Goal: Information Seeking & Learning: Learn about a topic

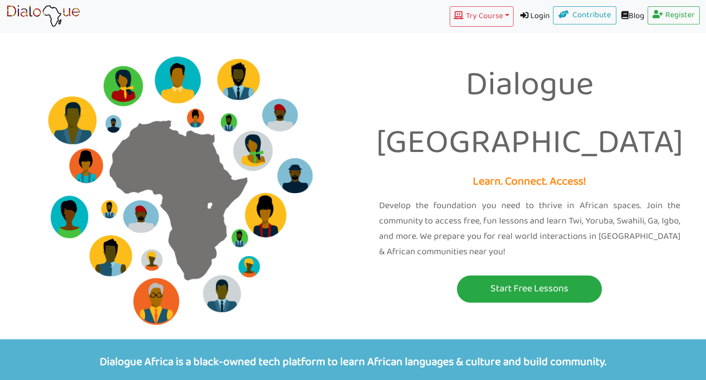
click at [653, 276] on link "Start Free Lessons" at bounding box center [530, 289] width 340 height 27
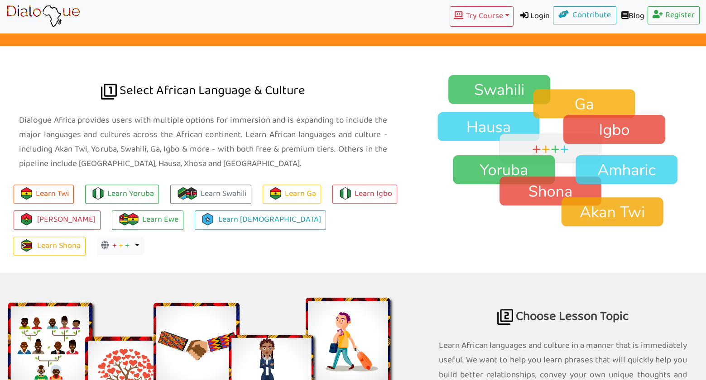
scroll to position [740, 0]
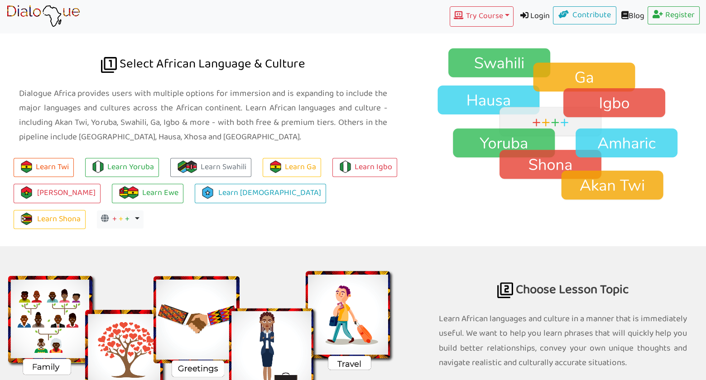
scroll to position [640, 0]
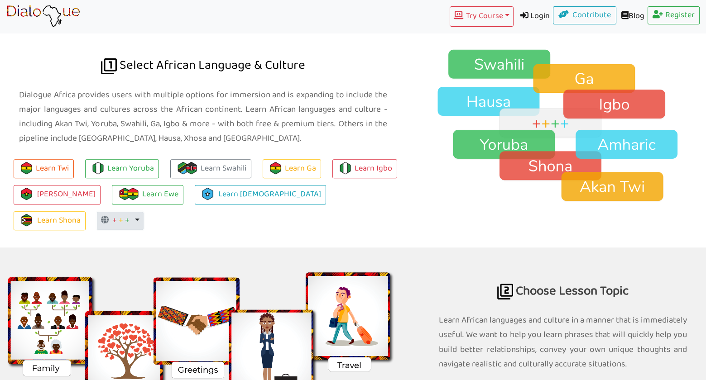
click at [144, 212] on button "+ + + Toggle Dropdown" at bounding box center [120, 221] width 47 height 18
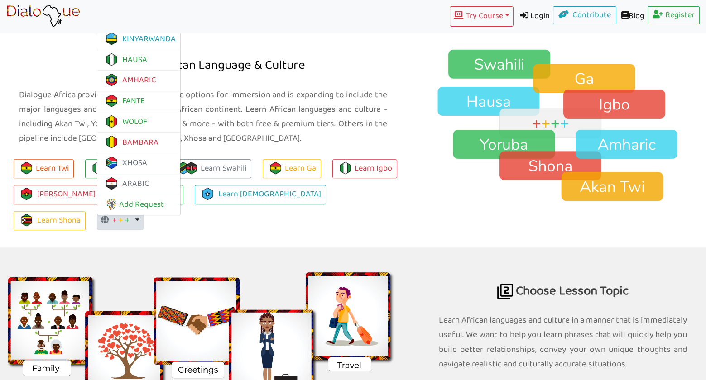
click at [431, 74] on img at bounding box center [563, 126] width 286 height 154
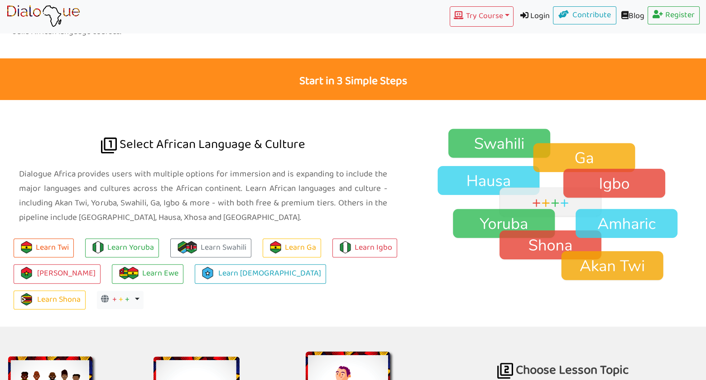
scroll to position [559, 0]
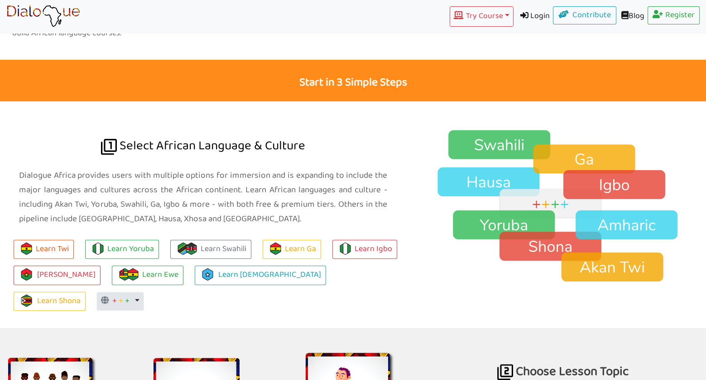
click at [144, 293] on button "+ + + Toggle Dropdown" at bounding box center [120, 302] width 47 height 18
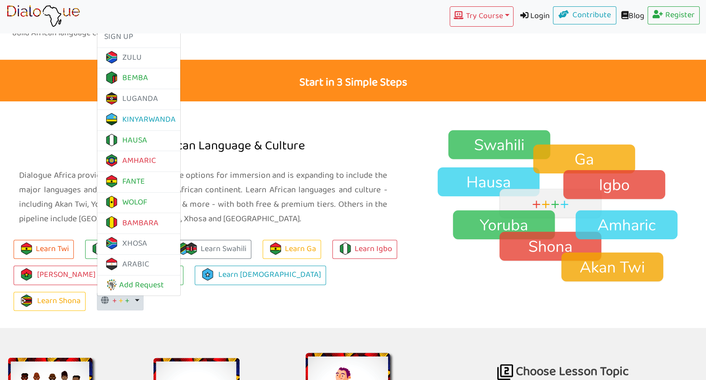
click at [462, 113] on div at bounding box center [563, 214] width 300 height 227
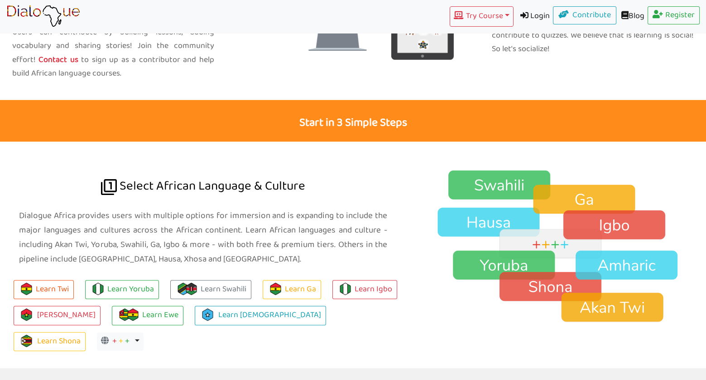
scroll to position [499, 0]
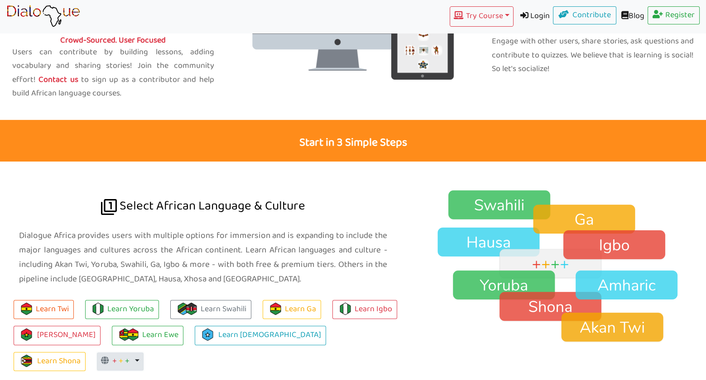
click at [144, 353] on button "+ + + Toggle Dropdown" at bounding box center [120, 362] width 47 height 18
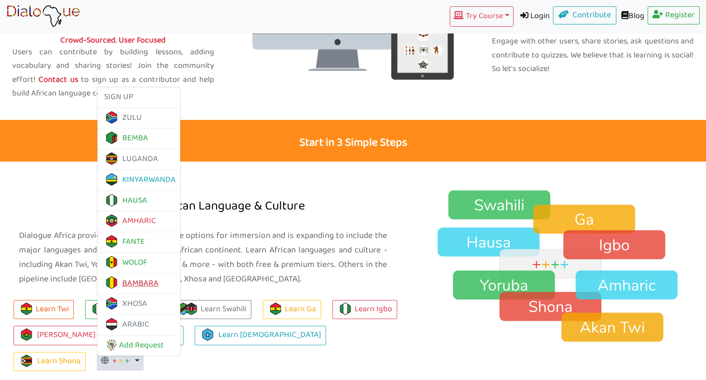
click at [159, 277] on link "BAMBARA" at bounding box center [131, 284] width 54 height 14
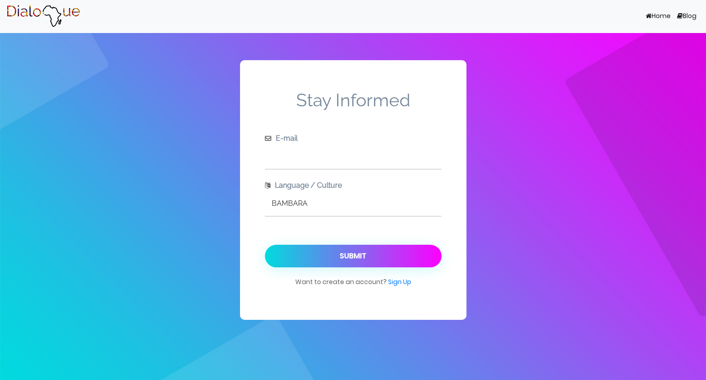
click at [299, 160] on input "text" at bounding box center [353, 156] width 177 height 25
type input "[EMAIL_ADDRESS][DOMAIN_NAME]"
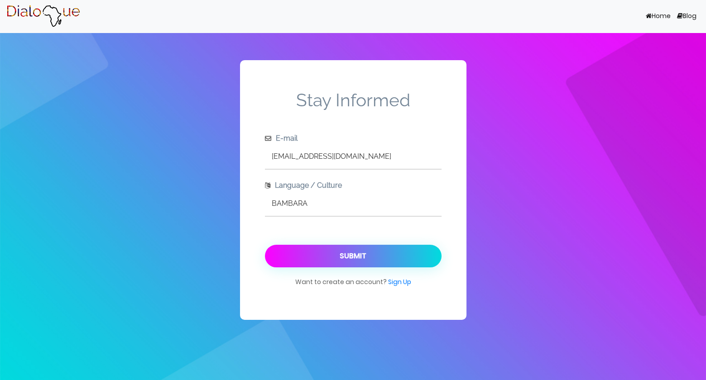
click at [360, 260] on button "Submit" at bounding box center [353, 256] width 177 height 23
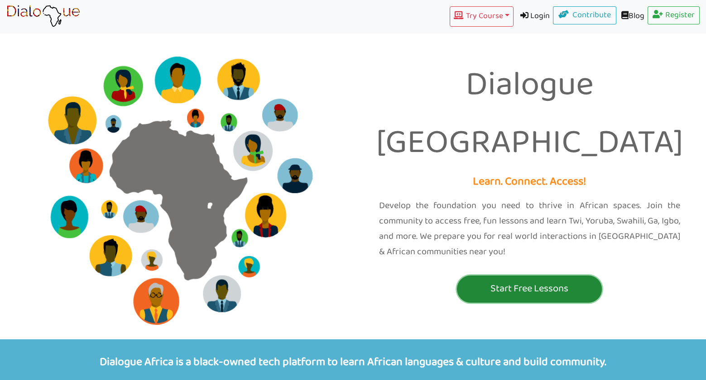
click at [516, 281] on p "Start Free Lessons" at bounding box center [529, 289] width 140 height 17
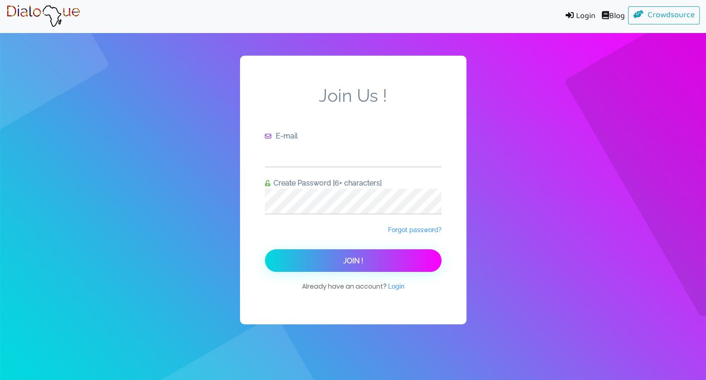
click at [320, 156] on input "text" at bounding box center [353, 154] width 177 height 25
type input "[EMAIL_ADDRESS][DOMAIN_NAME]"
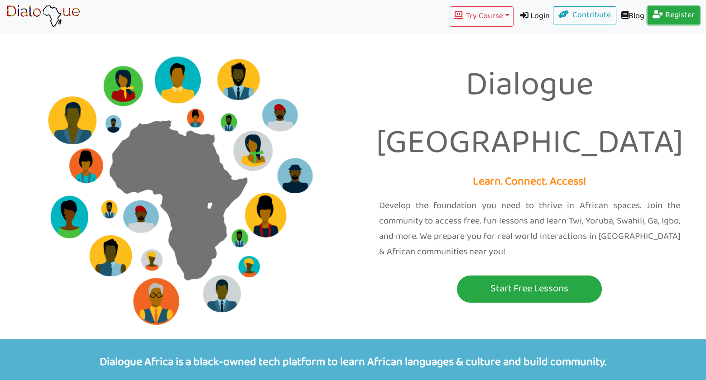
click at [680, 11] on link "Register" at bounding box center [674, 15] width 53 height 18
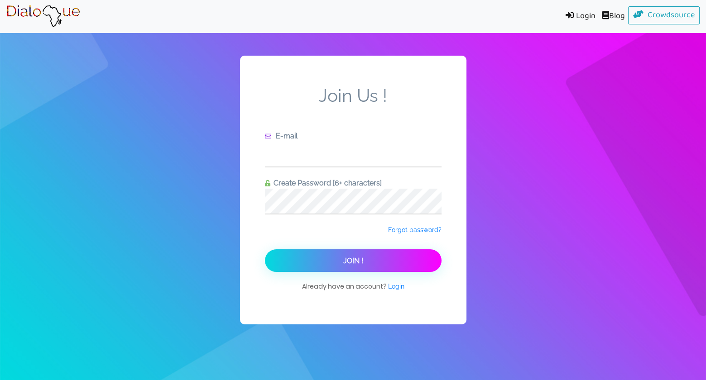
click at [305, 152] on input "text" at bounding box center [353, 154] width 177 height 25
type input "[EMAIL_ADDRESS][DOMAIN_NAME]"
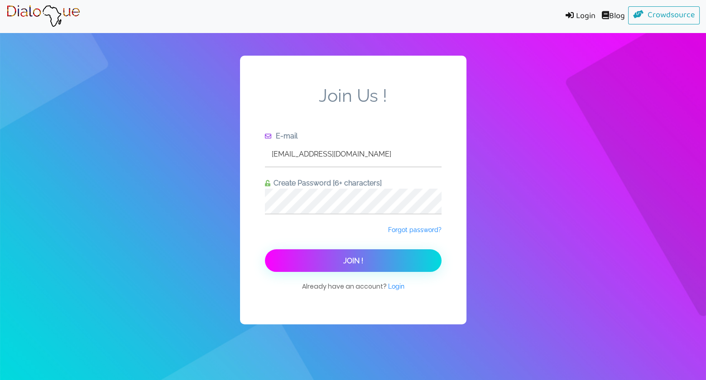
click at [373, 258] on button "Join !" at bounding box center [353, 261] width 177 height 23
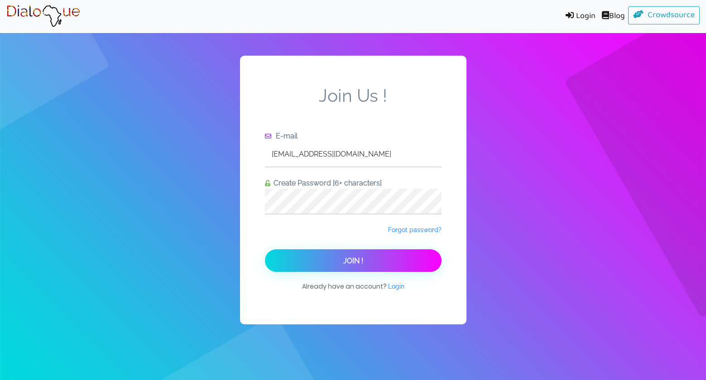
click at [577, 16] on link "Login" at bounding box center [579, 16] width 40 height 20
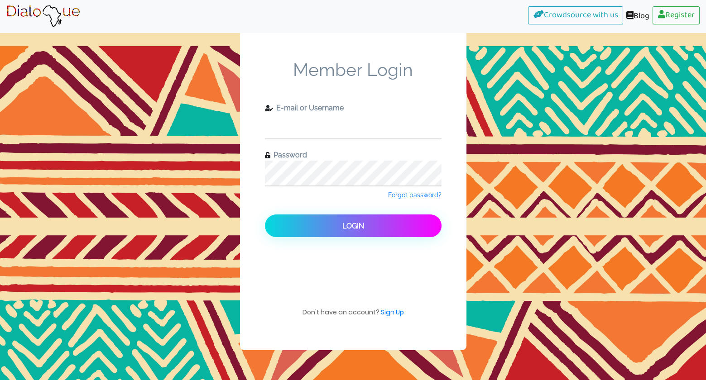
click at [304, 127] on input "text" at bounding box center [353, 126] width 177 height 25
type input "[EMAIL_ADDRESS][DOMAIN_NAME]"
click at [428, 195] on span "Forgot password?" at bounding box center [414, 195] width 53 height 7
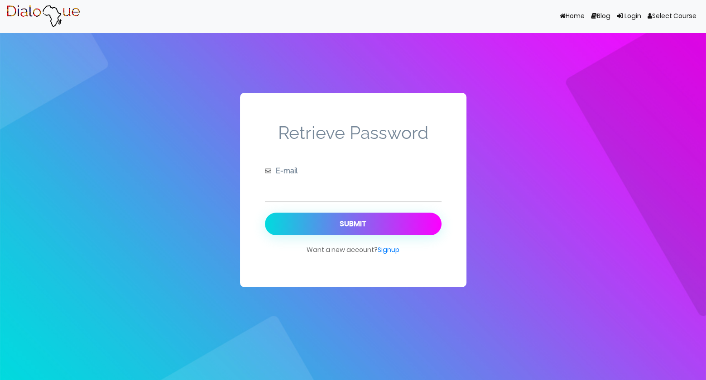
click at [316, 190] on input "text" at bounding box center [353, 189] width 177 height 25
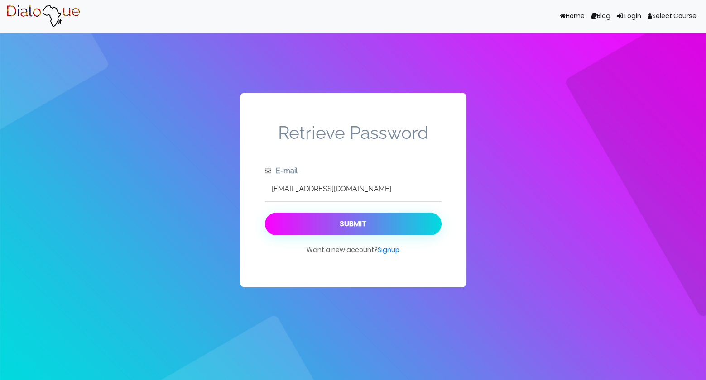
type input "[EMAIL_ADDRESS][DOMAIN_NAME]"
click at [355, 222] on div "Submit" at bounding box center [353, 224] width 27 height 9
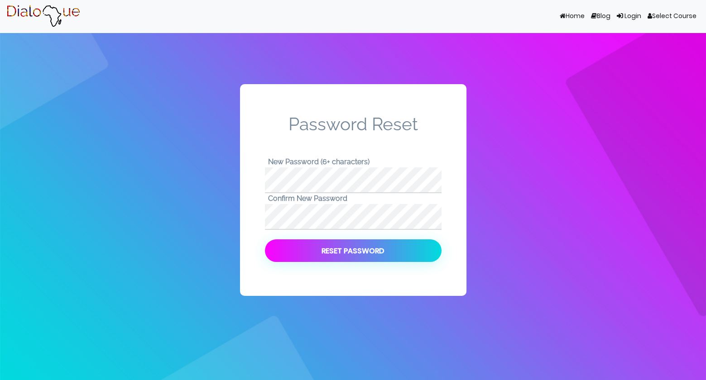
click at [387, 260] on button "Reset Password" at bounding box center [353, 251] width 177 height 23
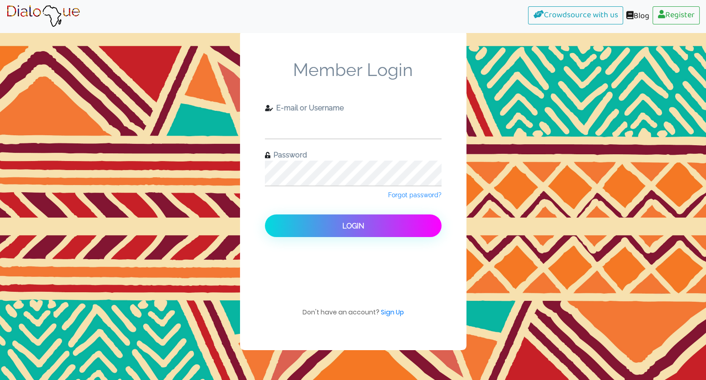
click at [360, 131] on input "text" at bounding box center [353, 126] width 177 height 25
type input "[EMAIL_ADDRESS][DOMAIN_NAME]"
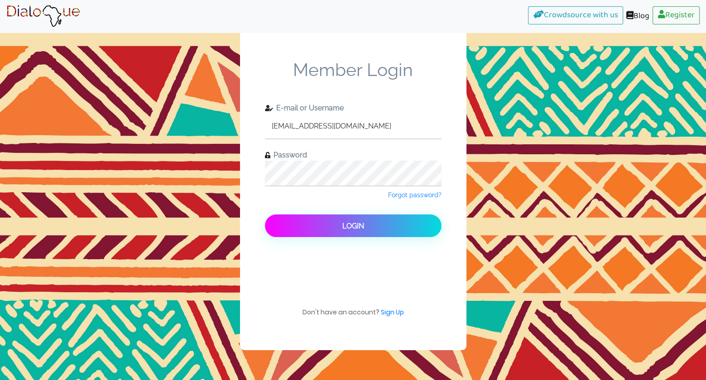
click at [363, 226] on span "Login" at bounding box center [353, 226] width 22 height 9
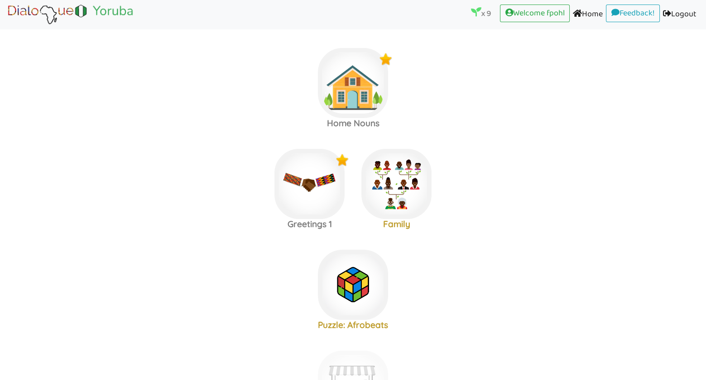
click at [6, 26] on area at bounding box center [6, 26] width 0 height 0
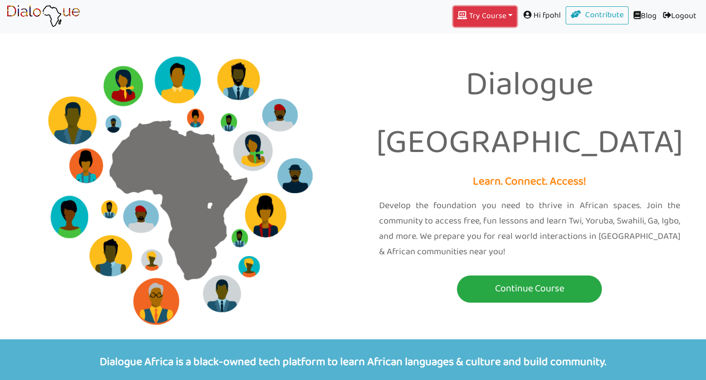
click at [505, 11] on button "Try Course Toggle Dropdown" at bounding box center [484, 16] width 63 height 20
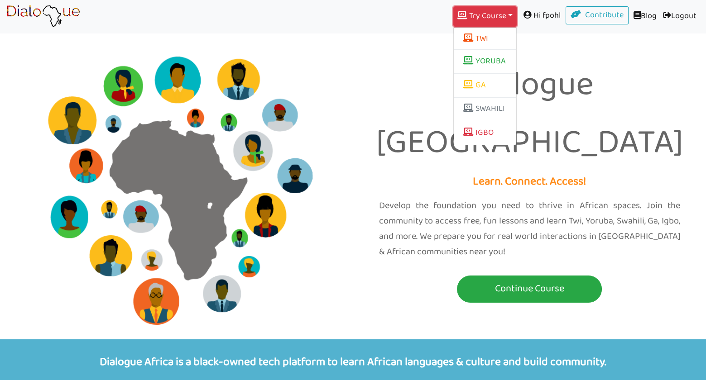
click at [502, 15] on button "Try Course Toggle Dropdown" at bounding box center [484, 16] width 63 height 20
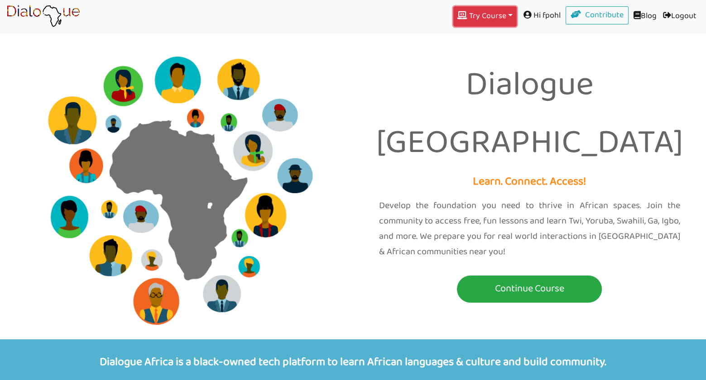
click at [502, 15] on button "Try Course Toggle Dropdown" at bounding box center [484, 16] width 63 height 20
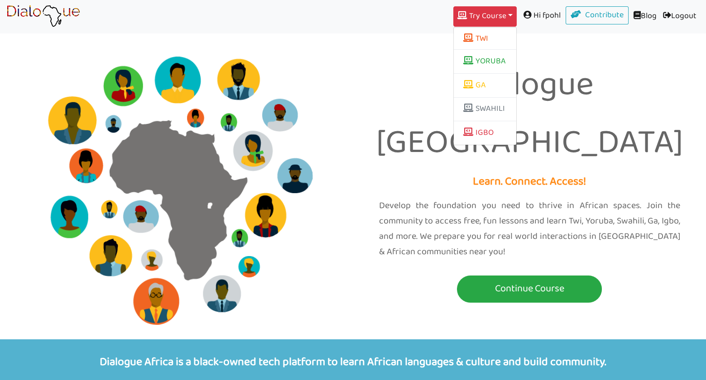
click at [353, 146] on div "Dialogue Africa Learn. Connect. Access! Develop the foundation you need to thri…" at bounding box center [529, 169] width 353 height 289
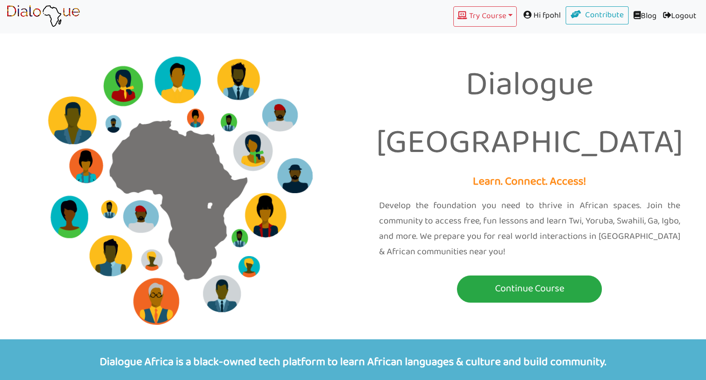
click at [362, 312] on div "Dialogue Africa Learn. Connect. Access! Develop the foundation you need to thri…" at bounding box center [353, 170] width 706 height 340
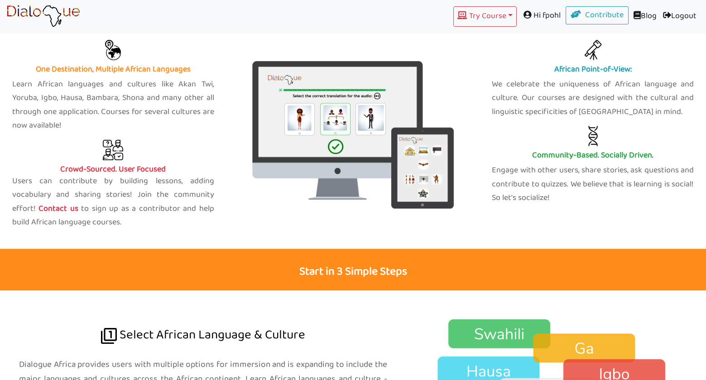
scroll to position [740, 0]
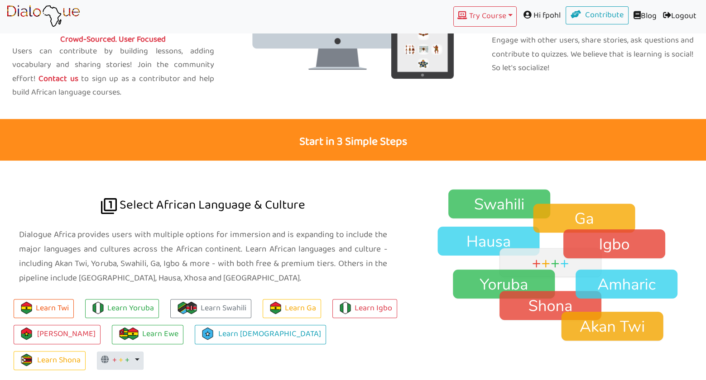
scroll to position [499, 0]
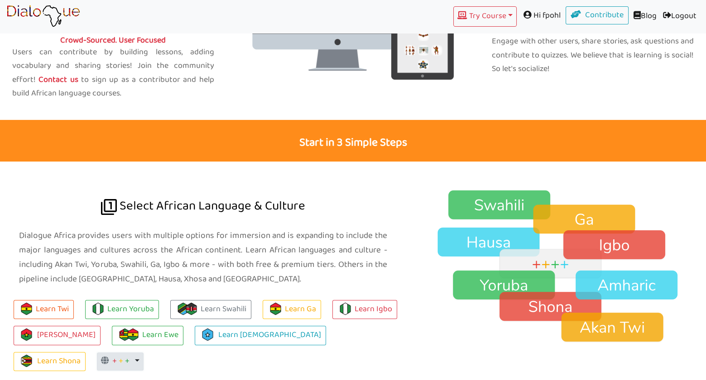
click at [144, 353] on button "+ + + Toggle Dropdown" at bounding box center [120, 362] width 47 height 18
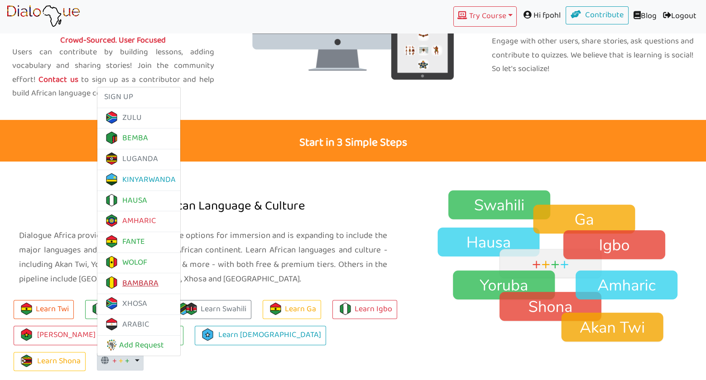
click at [159, 277] on link "BAMBARA" at bounding box center [131, 284] width 54 height 14
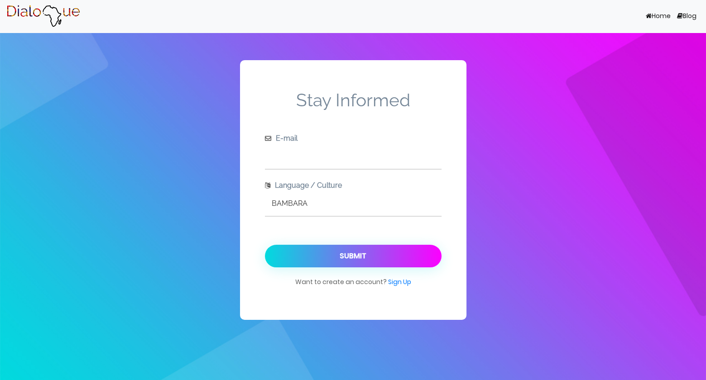
click at [314, 154] on input "text" at bounding box center [353, 156] width 177 height 25
type input "[EMAIL_ADDRESS][DOMAIN_NAME]"
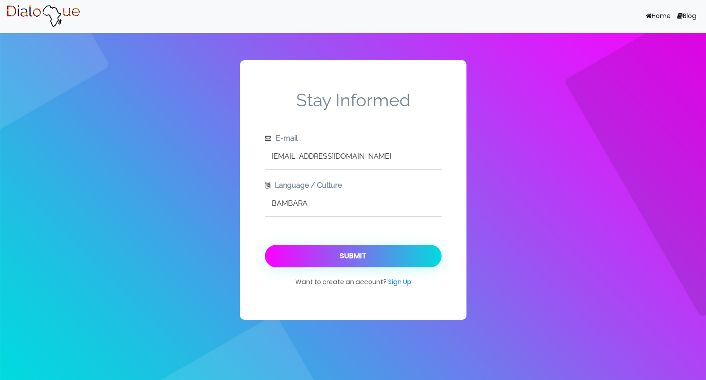
click at [366, 256] on button "Submit" at bounding box center [353, 256] width 177 height 23
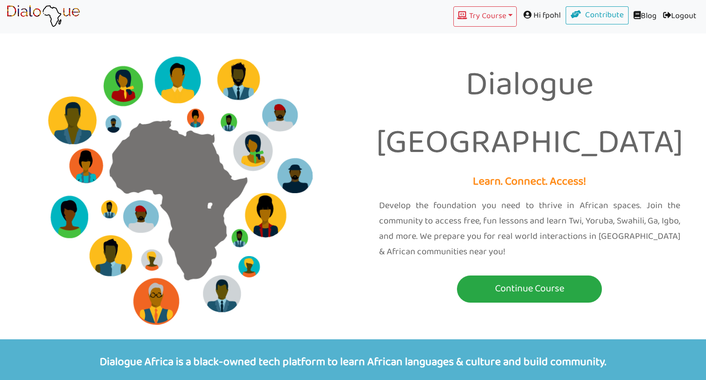
click at [663, 238] on div "Dialogue Africa Learn. Connect. Access! Develop the foundation you need to thri…" at bounding box center [529, 169] width 353 height 289
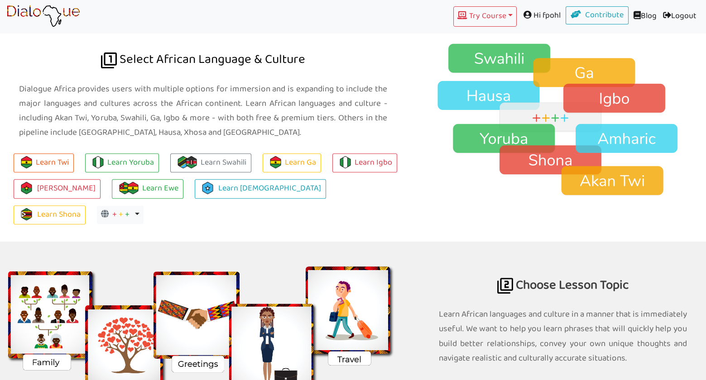
scroll to position [740, 0]
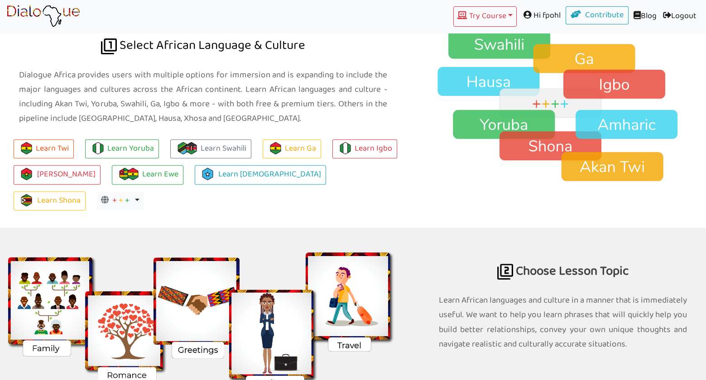
scroll to position [640, 0]
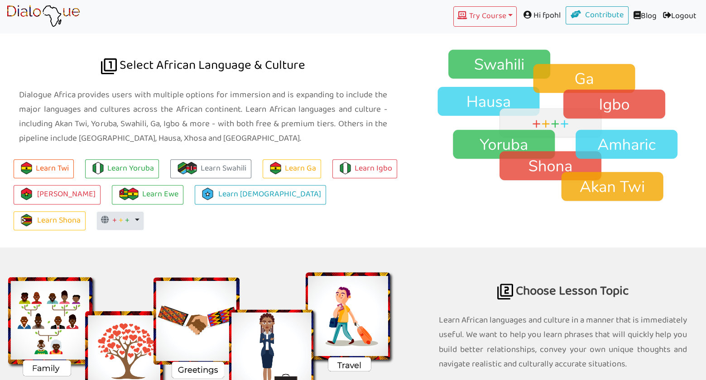
click at [144, 212] on button "+ + + Toggle Dropdown" at bounding box center [120, 221] width 47 height 18
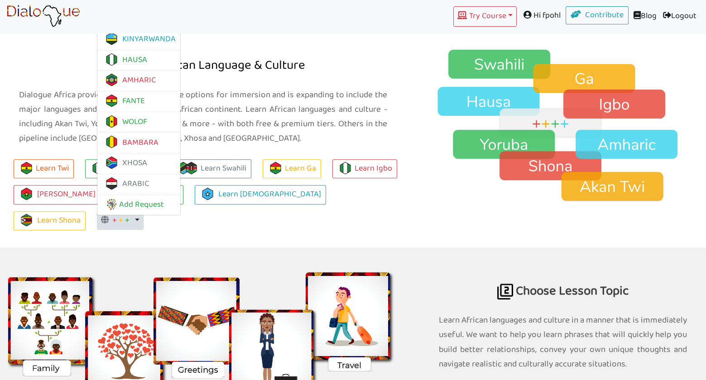
click at [452, 196] on img at bounding box center [563, 126] width 286 height 154
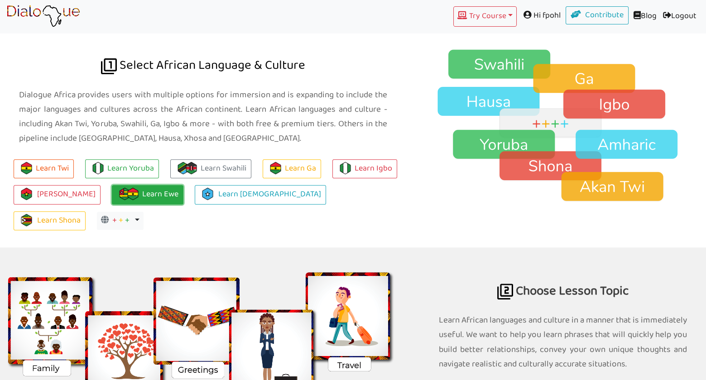
click at [143, 195] on link "Learn Ewe" at bounding box center [148, 194] width 72 height 19
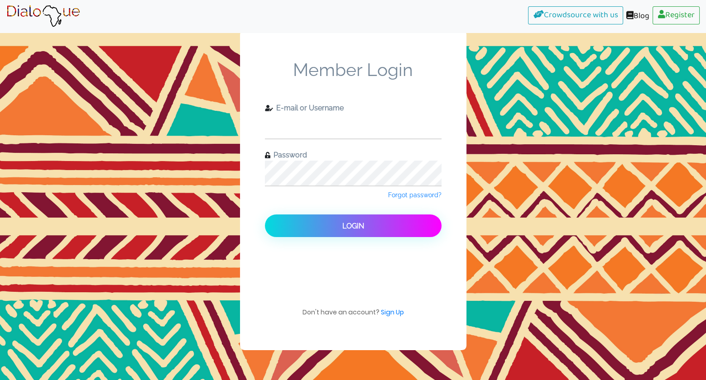
click at [346, 125] on input "text" at bounding box center [353, 126] width 177 height 25
type input "[EMAIL_ADDRESS][DOMAIN_NAME]"
click at [265, 215] on button "Login" at bounding box center [353, 226] width 177 height 23
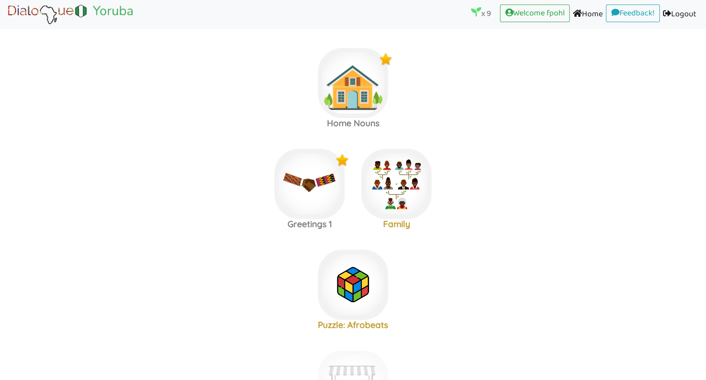
click at [6, 26] on area at bounding box center [6, 26] width 0 height 0
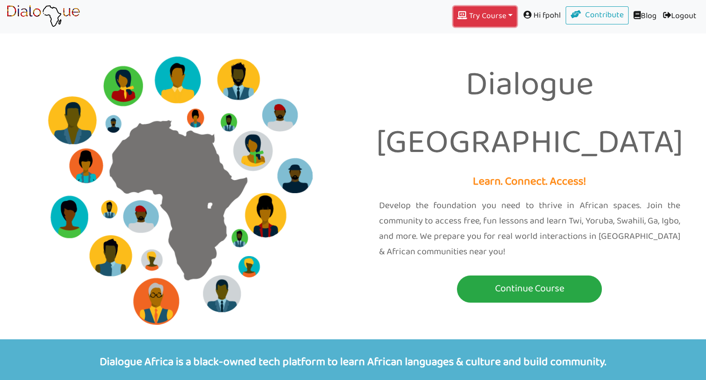
click at [505, 16] on button "Try Course Toggle Dropdown" at bounding box center [484, 16] width 63 height 20
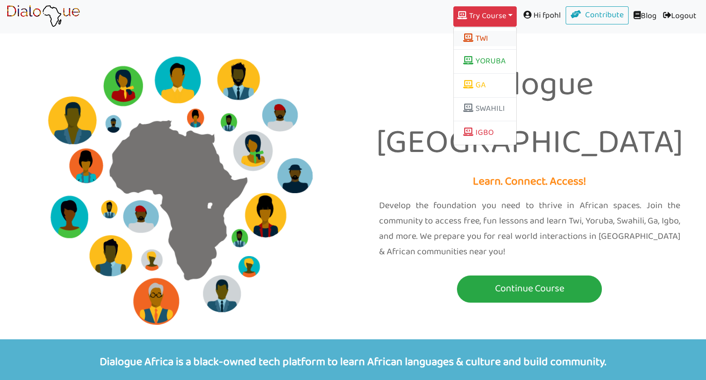
click at [477, 38] on button "TWI" at bounding box center [485, 38] width 62 height 15
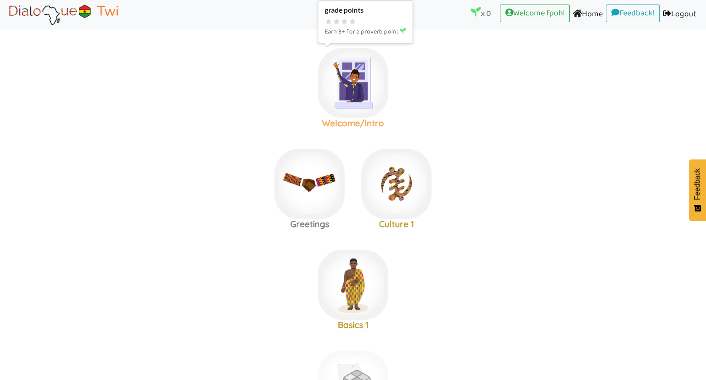
click at [350, 91] on img at bounding box center [353, 83] width 70 height 70
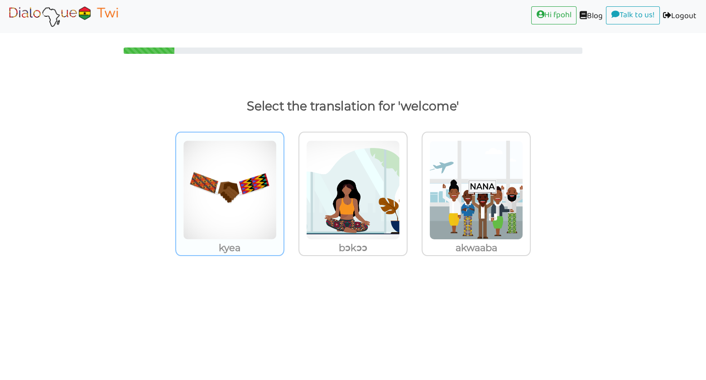
click at [232, 192] on img at bounding box center [230, 190] width 94 height 100
click at [284, 188] on input "kyea" at bounding box center [287, 184] width 7 height 7
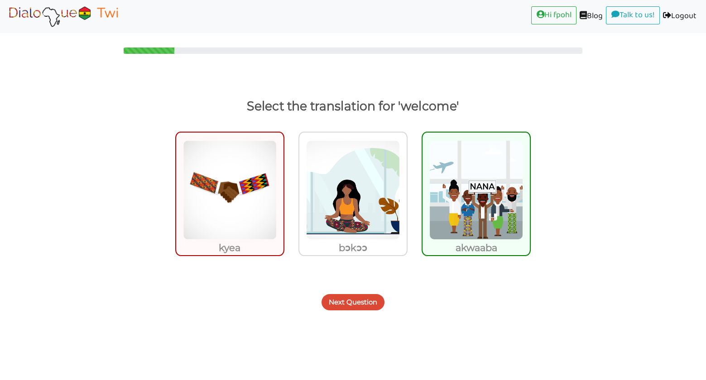
click at [231, 193] on img at bounding box center [230, 190] width 94 height 100
click at [284, 188] on input "kyea" at bounding box center [287, 184] width 7 height 7
radio input "true"
click at [231, 194] on img at bounding box center [230, 190] width 94 height 100
click at [284, 188] on input "kyea" at bounding box center [287, 184] width 7 height 7
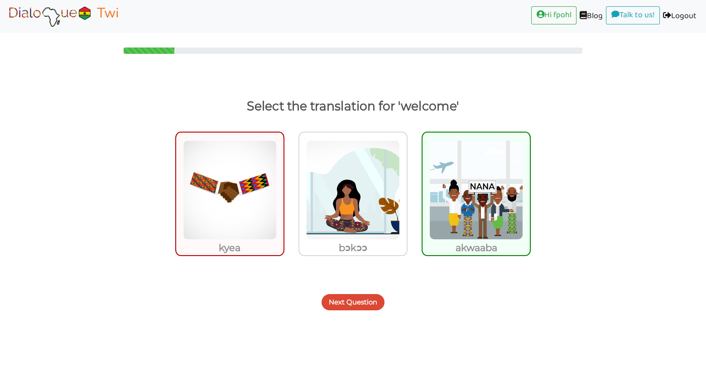
click at [248, 188] on img at bounding box center [230, 190] width 94 height 100
click at [284, 188] on input "kyea" at bounding box center [287, 184] width 7 height 7
click at [356, 302] on button "Next Question" at bounding box center [353, 302] width 63 height 16
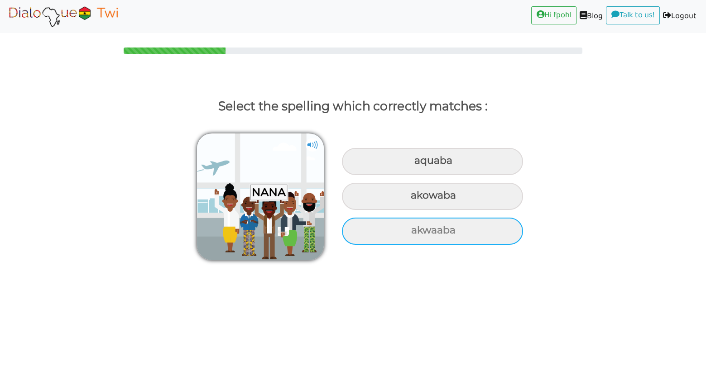
click at [457, 230] on div "akwaaba" at bounding box center [432, 231] width 181 height 27
click at [415, 230] on input "akwaaba" at bounding box center [412, 231] width 6 height 6
radio input "true"
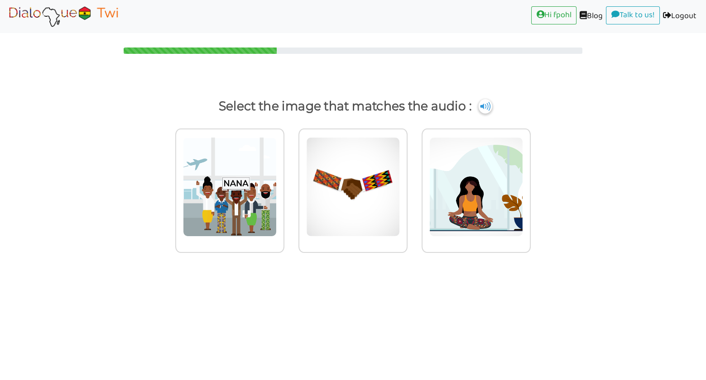
click at [487, 108] on img at bounding box center [486, 106] width 14 height 14
click at [358, 193] on img at bounding box center [353, 187] width 94 height 100
click at [407, 185] on input "radio" at bounding box center [410, 181] width 7 height 7
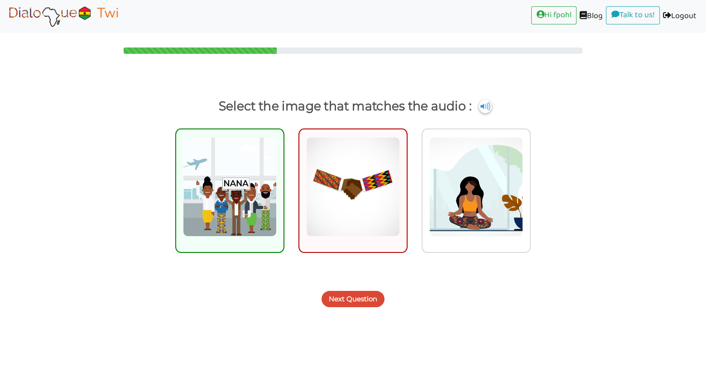
click at [372, 297] on button "Next Question" at bounding box center [353, 299] width 63 height 16
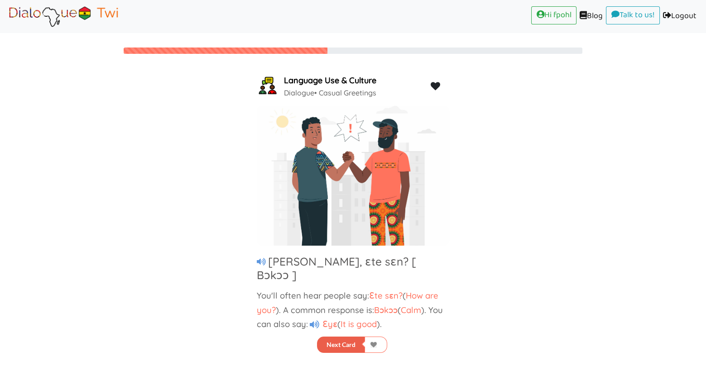
click at [346, 345] on button "Next Card" at bounding box center [341, 345] width 48 height 16
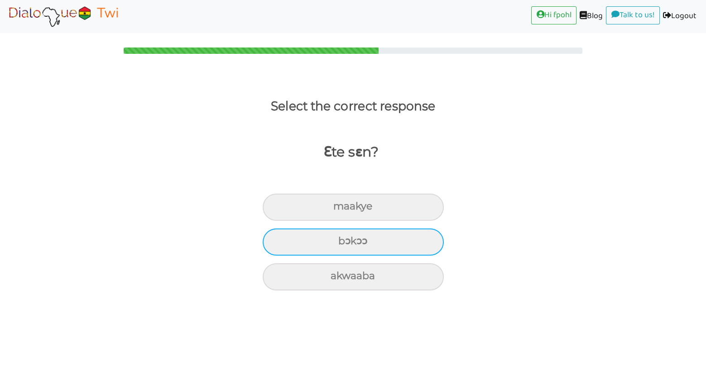
click at [378, 242] on div "bɔkɔɔ" at bounding box center [353, 242] width 181 height 27
click at [345, 242] on input "bɔkɔɔ" at bounding box center [342, 242] width 6 height 6
radio input "true"
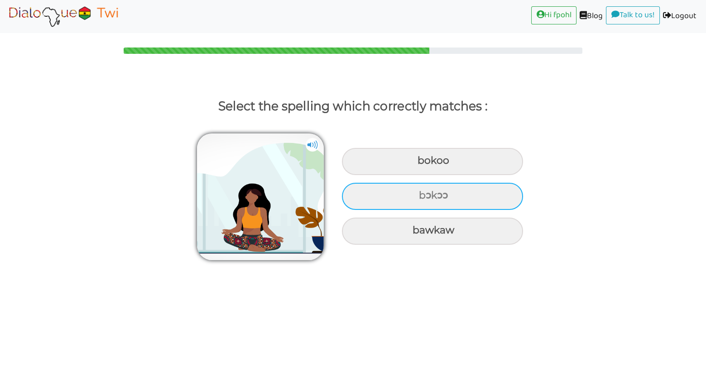
click at [448, 193] on div "bɔkɔɔ" at bounding box center [432, 196] width 181 height 27
click at [423, 193] on input "bɔkɔɔ" at bounding box center [420, 196] width 6 height 6
radio input "true"
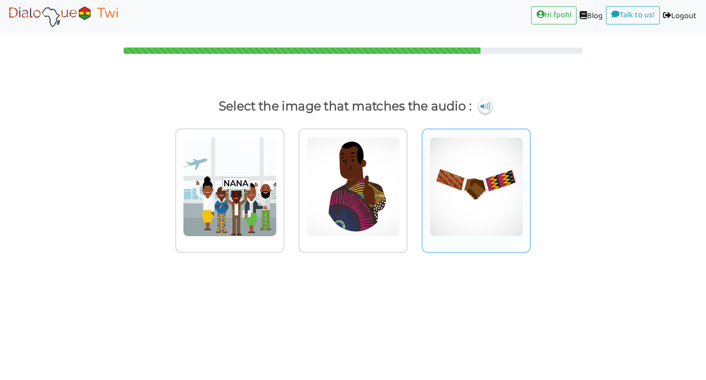
click at [475, 188] on img at bounding box center [476, 187] width 94 height 100
click at [530, 185] on input "radio" at bounding box center [533, 181] width 7 height 7
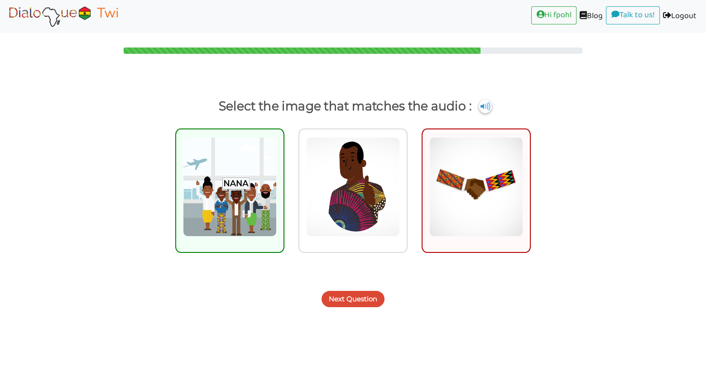
click at [362, 299] on button "Next Question" at bounding box center [353, 299] width 63 height 16
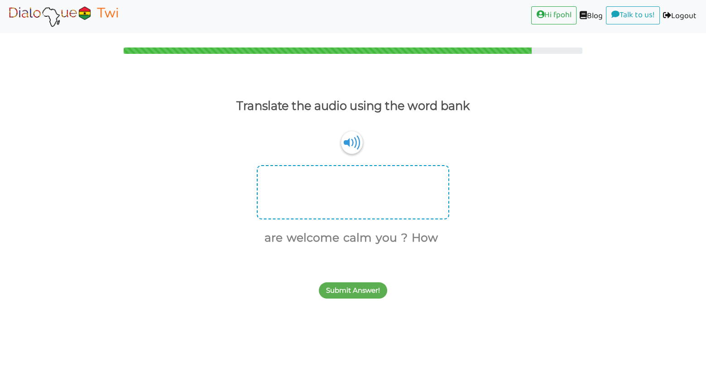
click at [333, 187] on div at bounding box center [353, 192] width 192 height 54
click at [445, 289] on div "Submit Answer!" at bounding box center [353, 286] width 706 height 36
click at [345, 175] on div at bounding box center [353, 192] width 192 height 54
click at [333, 174] on div at bounding box center [353, 192] width 192 height 54
drag, startPoint x: 333, startPoint y: 174, endPoint x: 337, endPoint y: 161, distance: 14.3
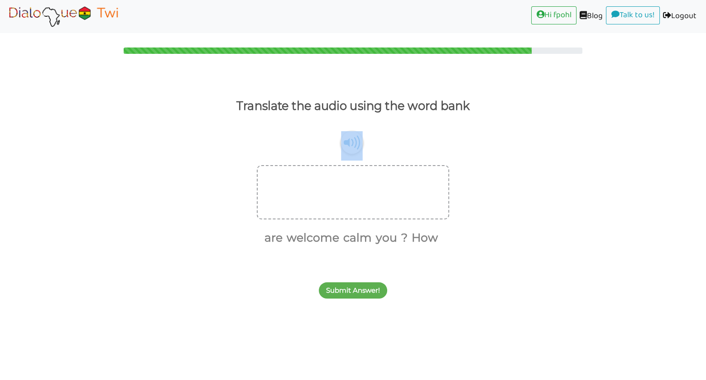
click at [337, 161] on div "Ɛte sɛn ? are welcome calm you ? How" at bounding box center [353, 191] width 706 height 114
click at [351, 141] on img at bounding box center [352, 142] width 22 height 23
click at [370, 184] on div at bounding box center [353, 192] width 192 height 54
click at [545, 160] on div "Ɛte sɛn ?" at bounding box center [353, 150] width 706 height 32
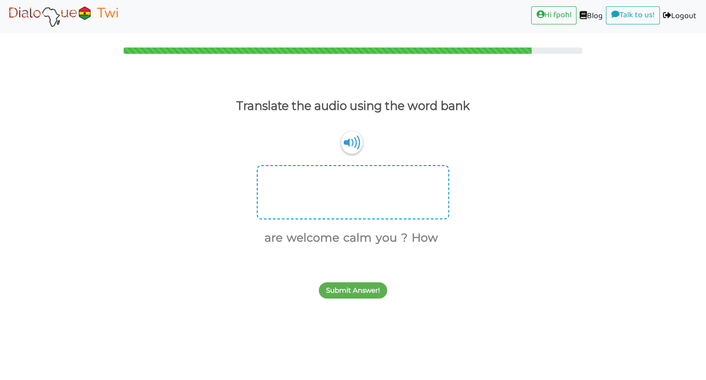
click at [400, 173] on div at bounding box center [353, 192] width 192 height 54
click at [381, 236] on button "you" at bounding box center [385, 238] width 24 height 17
click at [288, 240] on button "are" at bounding box center [284, 238] width 21 height 17
click at [322, 240] on button "welcome" at bounding box center [313, 238] width 56 height 17
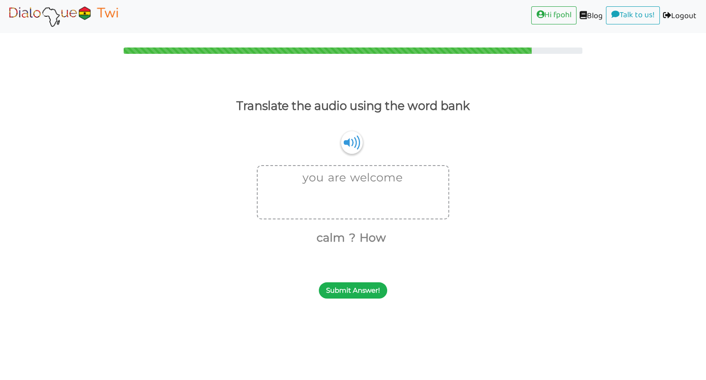
click at [364, 298] on button "Submit Answer!" at bounding box center [353, 291] width 68 height 16
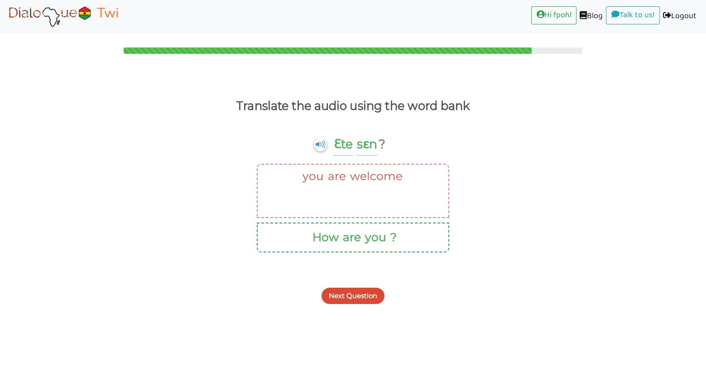
click at [392, 236] on button "?" at bounding box center [392, 237] width 10 height 17
click at [358, 297] on button "Next Question" at bounding box center [353, 296] width 63 height 16
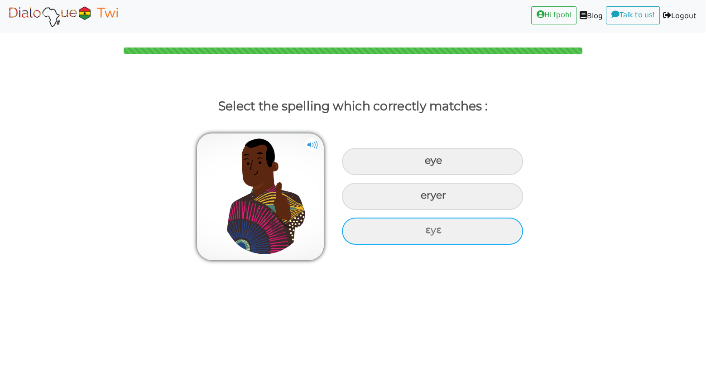
click at [445, 233] on div "ɛyɛ" at bounding box center [432, 231] width 181 height 27
click at [429, 233] on input "ɛyɛ" at bounding box center [426, 231] width 6 height 6
radio input "true"
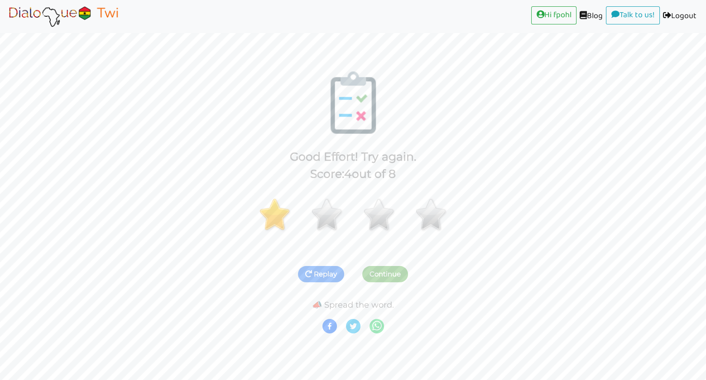
click at [312, 274] on button "Replay" at bounding box center [321, 274] width 46 height 16
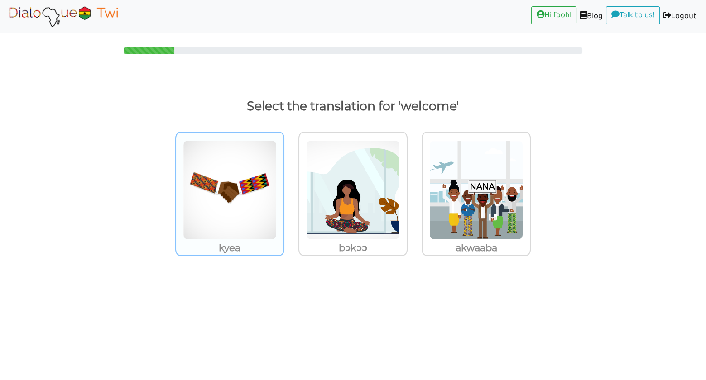
click at [232, 183] on img at bounding box center [230, 190] width 94 height 100
click at [284, 183] on input "kyea" at bounding box center [287, 184] width 7 height 7
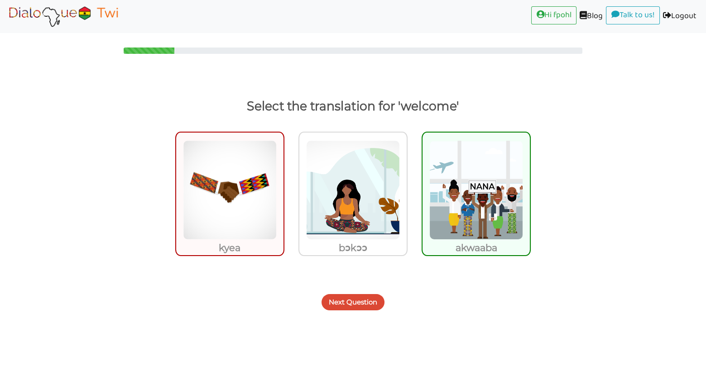
click at [359, 299] on button "Next Question" at bounding box center [353, 302] width 63 height 16
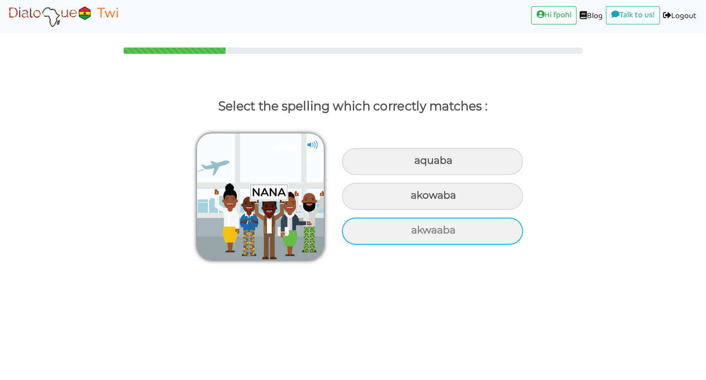
click at [449, 229] on div "akwaaba" at bounding box center [432, 231] width 181 height 27
click at [415, 229] on input "akwaaba" at bounding box center [412, 231] width 6 height 6
radio input "true"
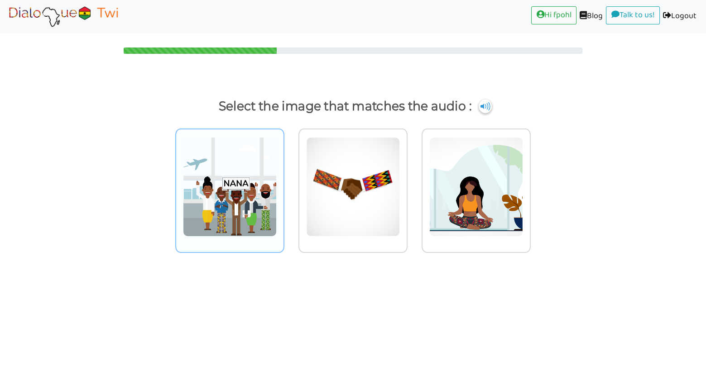
click at [250, 181] on img at bounding box center [230, 187] width 94 height 100
click at [284, 181] on input "radio" at bounding box center [287, 181] width 7 height 7
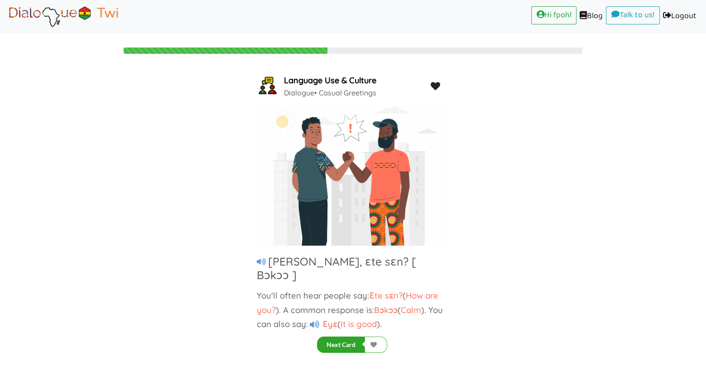
click at [353, 346] on button "Next Card" at bounding box center [341, 345] width 48 height 16
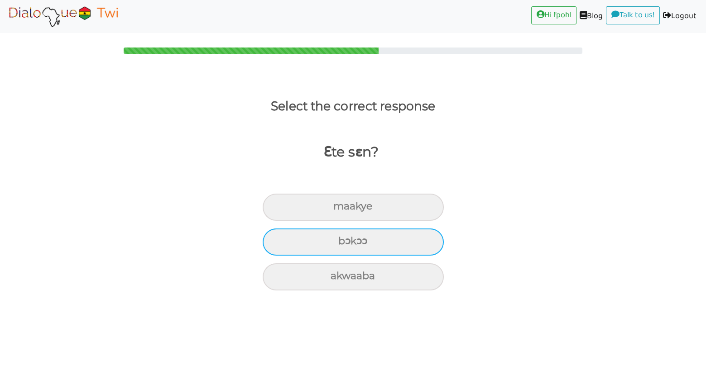
click at [374, 245] on div "bɔkɔɔ" at bounding box center [353, 242] width 181 height 27
click at [345, 245] on input "bɔkɔɔ" at bounding box center [342, 242] width 6 height 6
radio input "true"
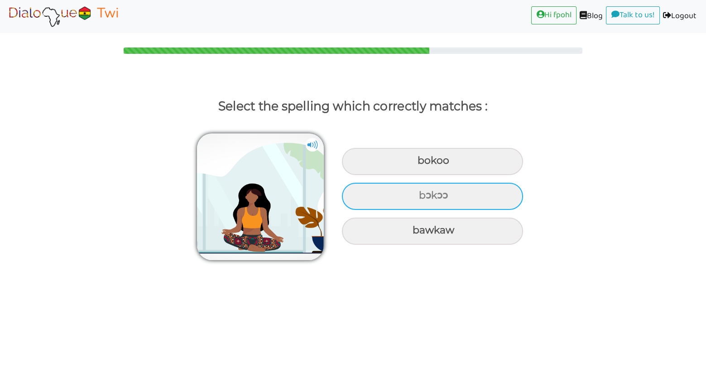
click at [454, 192] on div "bɔkɔɔ" at bounding box center [432, 196] width 181 height 27
click at [423, 193] on input "bɔkɔɔ" at bounding box center [420, 196] width 6 height 6
radio input "true"
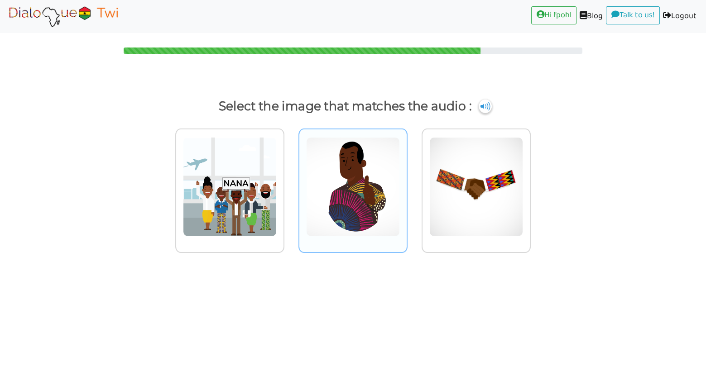
click at [373, 187] on img at bounding box center [353, 187] width 94 height 100
click at [407, 185] on input "radio" at bounding box center [410, 181] width 7 height 7
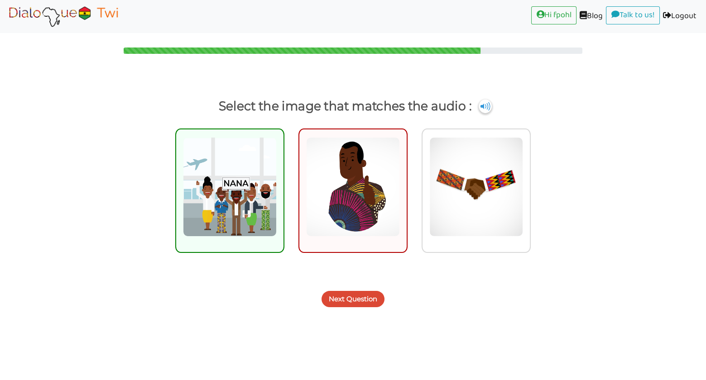
click at [362, 299] on button "Next Question" at bounding box center [353, 299] width 63 height 16
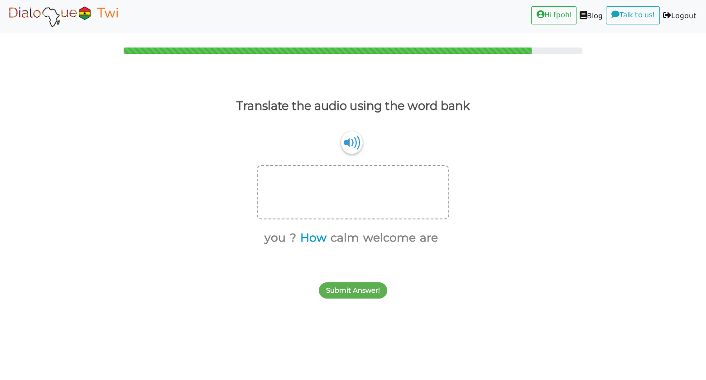
click at [314, 234] on button "How" at bounding box center [311, 238] width 29 height 17
click at [413, 236] on button "are" at bounding box center [412, 238] width 21 height 17
click at [302, 236] on button "you" at bounding box center [300, 238] width 24 height 17
click at [367, 292] on button "Submit Answer!" at bounding box center [353, 291] width 68 height 16
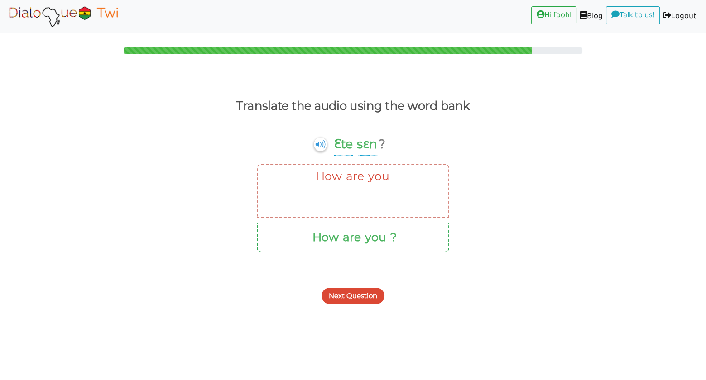
click at [363, 292] on button "Next Question" at bounding box center [353, 296] width 63 height 16
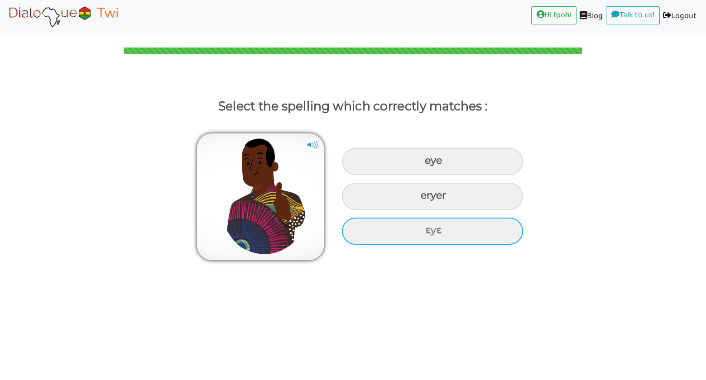
click at [435, 231] on div "ɛyɛ" at bounding box center [432, 231] width 181 height 27
click at [429, 231] on input "ɛyɛ" at bounding box center [426, 231] width 6 height 6
radio input "true"
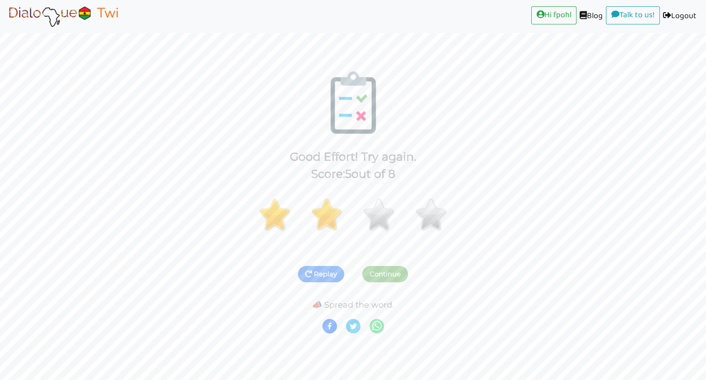
click at [323, 275] on button "Replay" at bounding box center [321, 274] width 46 height 16
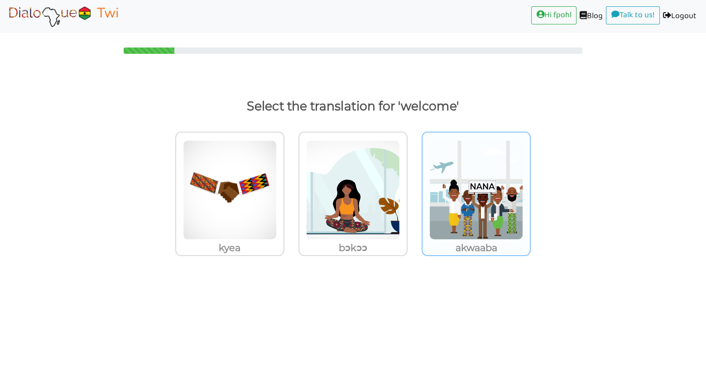
click at [479, 220] on img at bounding box center [476, 190] width 94 height 100
click at [530, 188] on input "akwaaba" at bounding box center [533, 184] width 7 height 7
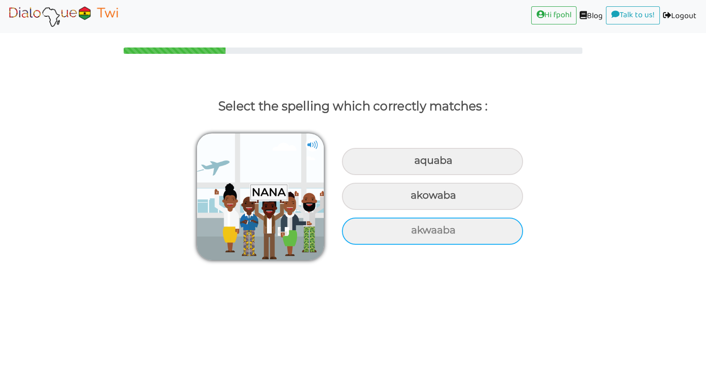
click at [448, 233] on div "akwaaba" at bounding box center [432, 231] width 181 height 27
click at [415, 233] on input "akwaaba" at bounding box center [412, 231] width 6 height 6
radio input "true"
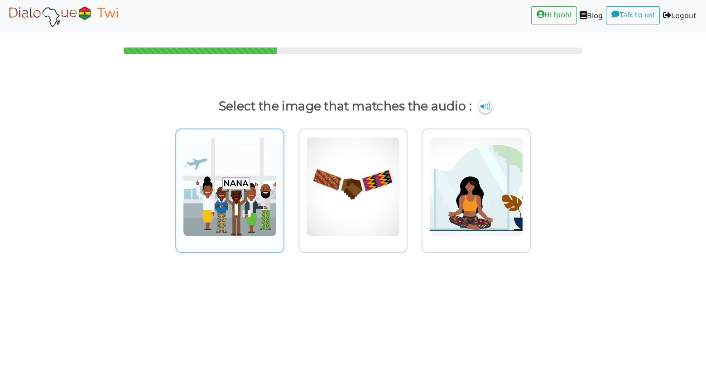
click at [214, 186] on img at bounding box center [230, 187] width 94 height 100
click at [284, 185] on input "radio" at bounding box center [287, 181] width 7 height 7
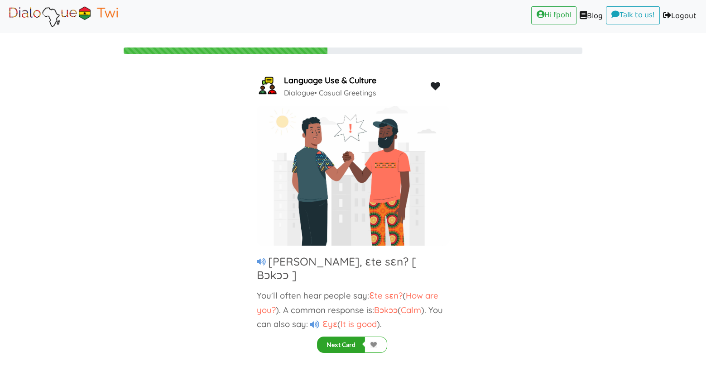
click at [343, 342] on button "Next Card" at bounding box center [341, 345] width 48 height 16
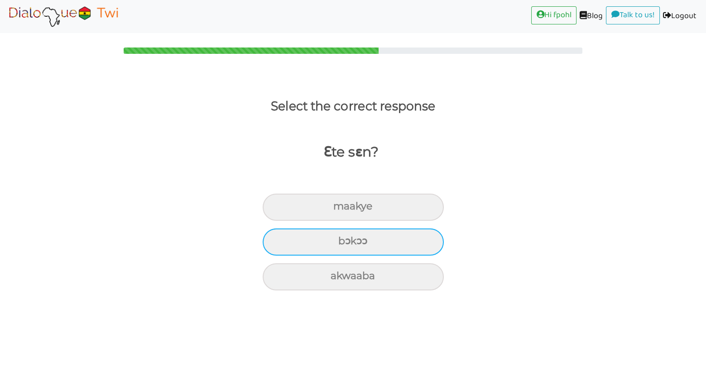
click at [364, 239] on div "bɔkɔɔ" at bounding box center [353, 242] width 181 height 27
click at [345, 239] on input "bɔkɔɔ" at bounding box center [342, 242] width 6 height 6
radio input "true"
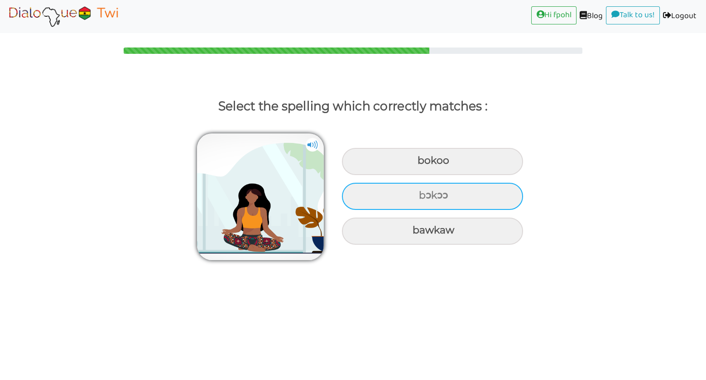
click at [461, 193] on div "bɔkɔɔ" at bounding box center [432, 196] width 181 height 27
click at [423, 193] on input "bɔkɔɔ" at bounding box center [420, 196] width 6 height 6
radio input "true"
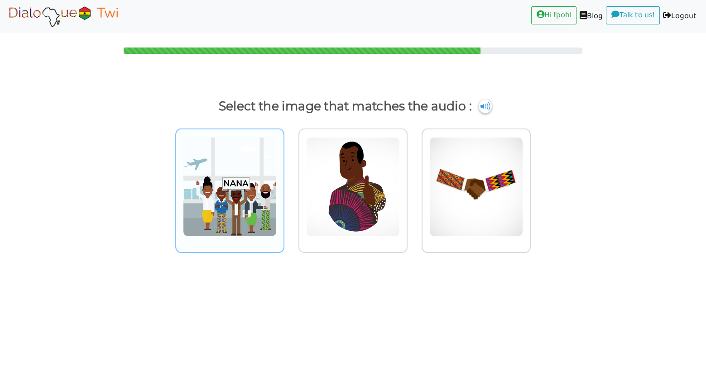
click at [228, 207] on img at bounding box center [230, 187] width 94 height 100
click at [284, 185] on input "radio" at bounding box center [287, 181] width 7 height 7
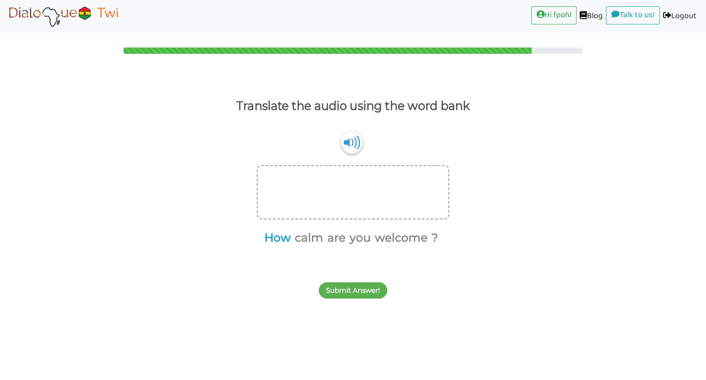
click at [276, 237] on button "How" at bounding box center [275, 238] width 29 height 17
click at [319, 239] on button "are" at bounding box center [319, 238] width 21 height 17
click at [337, 235] on button "you" at bounding box center [332, 238] width 24 height 17
click at [395, 236] on button "?" at bounding box center [394, 238] width 10 height 17
click at [360, 291] on button "Submit Answer!" at bounding box center [353, 291] width 68 height 16
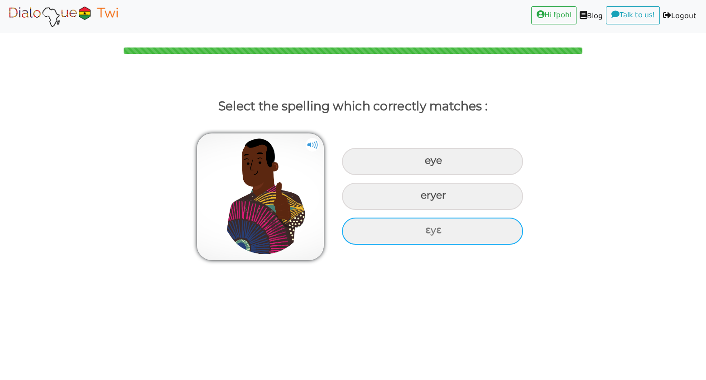
click at [438, 231] on div "ɛyɛ" at bounding box center [432, 231] width 181 height 27
click at [429, 231] on input "ɛyɛ" at bounding box center [426, 231] width 6 height 6
radio input "true"
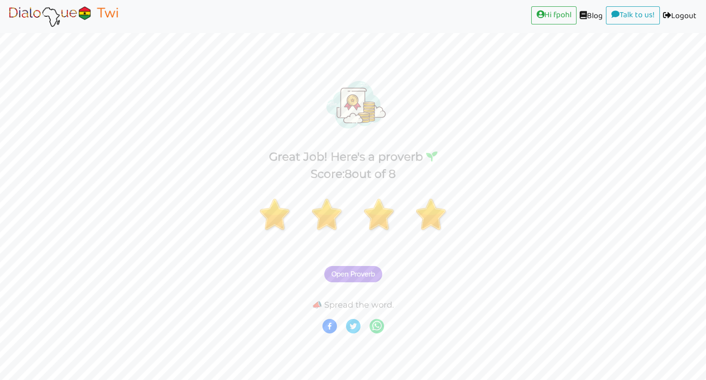
click at [358, 274] on span "Open Proverb" at bounding box center [353, 274] width 43 height 8
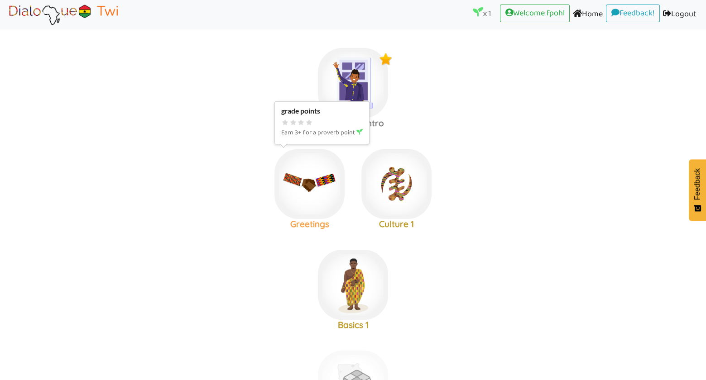
click at [314, 188] on img at bounding box center [309, 184] width 70 height 70
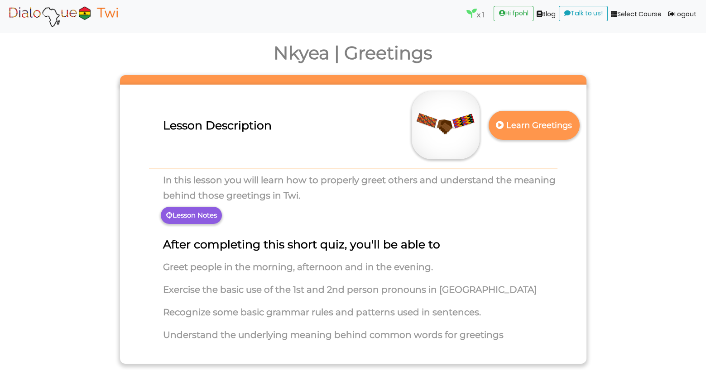
click at [198, 215] on p "Lesson Notes" at bounding box center [191, 215] width 61 height 17
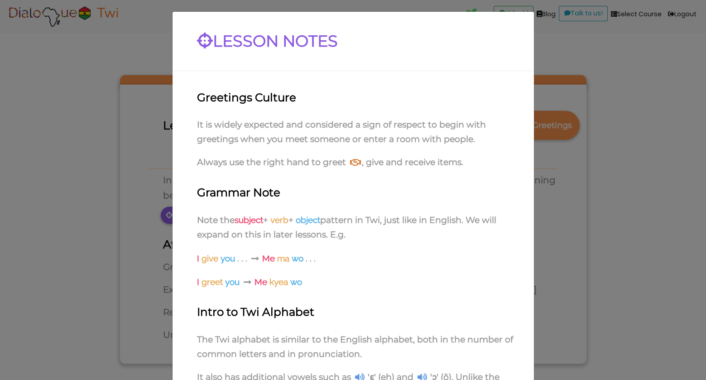
click at [475, 267] on p "I give you . . . Me ma wo . . ." at bounding box center [353, 259] width 349 height 17
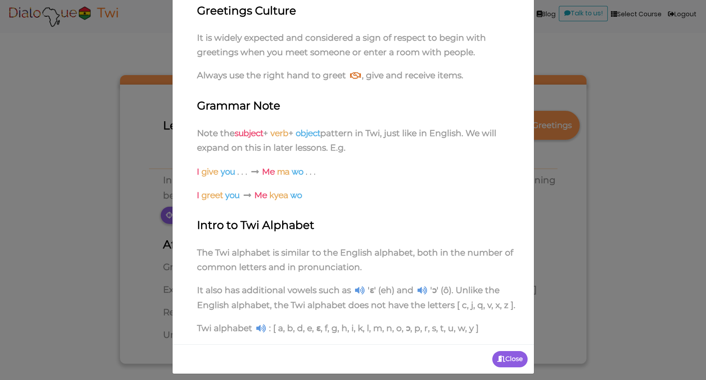
scroll to position [90, 0]
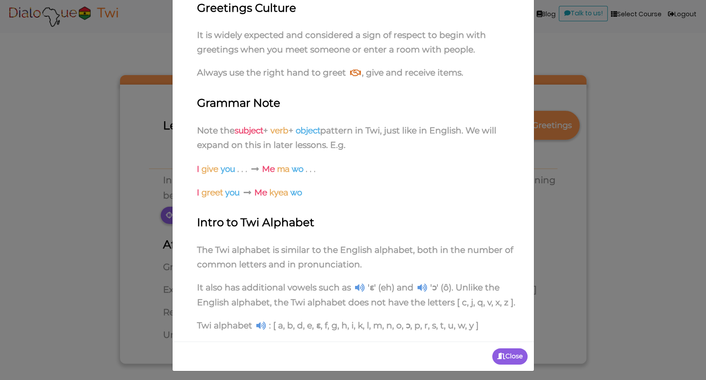
click at [519, 358] on p "Close" at bounding box center [509, 357] width 35 height 16
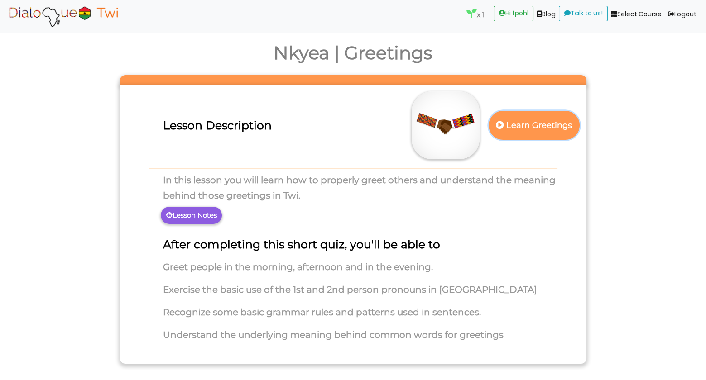
click at [550, 126] on p "Learn Greetings" at bounding box center [534, 126] width 80 height 22
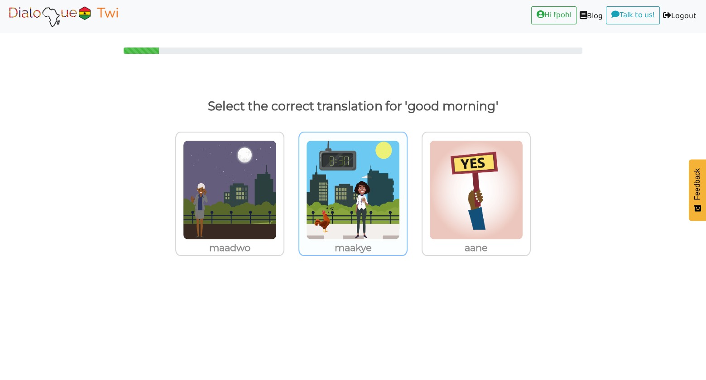
click at [356, 204] on img at bounding box center [353, 190] width 94 height 100
click at [407, 188] on input "maakye" at bounding box center [410, 184] width 7 height 7
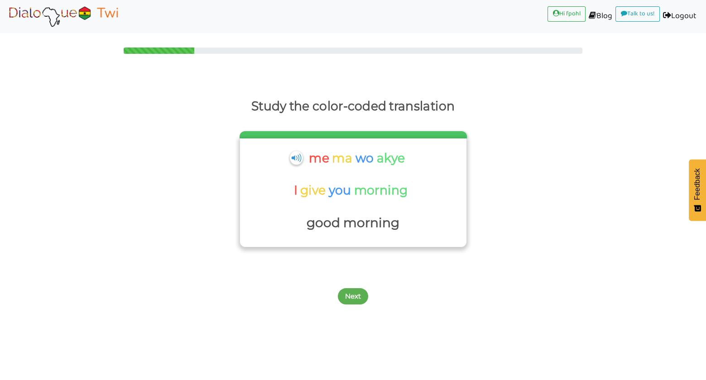
click at [359, 188] on p "morning" at bounding box center [382, 191] width 56 height 22
click at [359, 189] on p "morning" at bounding box center [382, 191] width 56 height 22
click at [370, 224] on p "good morning" at bounding box center [353, 223] width 217 height 22
click at [373, 195] on p "morning" at bounding box center [382, 191] width 56 height 22
click at [373, 166] on p "wo" at bounding box center [367, 159] width 22 height 22
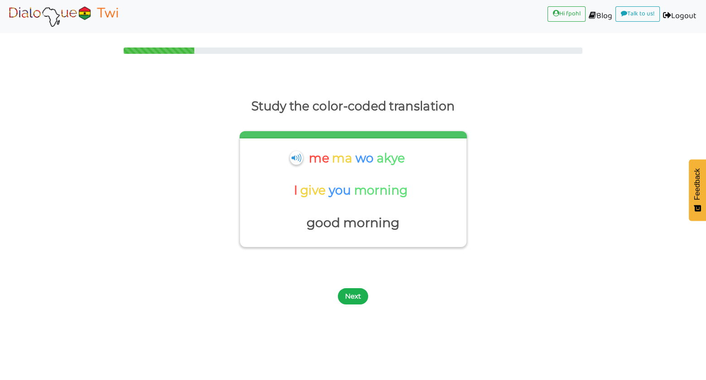
click at [359, 294] on button "Next" at bounding box center [353, 296] width 30 height 16
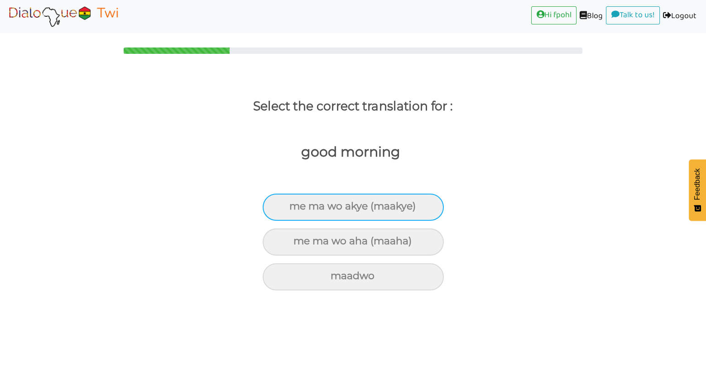
click at [354, 208] on div "me ma wo akye (maakye)" at bounding box center [353, 207] width 181 height 27
click at [296, 208] on input "me ma wo akye (maakye)" at bounding box center [293, 207] width 6 height 6
radio input "true"
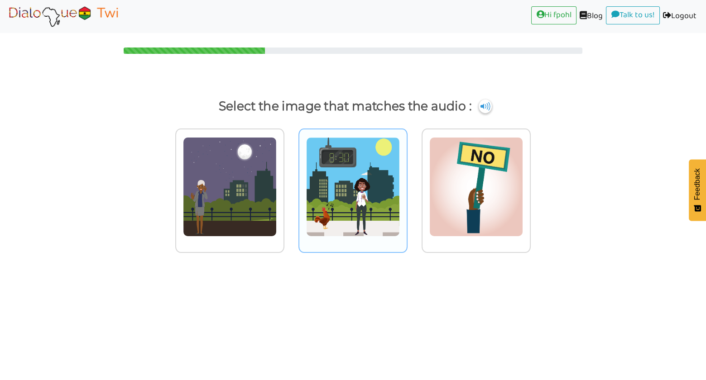
click at [351, 190] on img at bounding box center [353, 187] width 94 height 100
click at [407, 185] on input "radio" at bounding box center [410, 181] width 7 height 7
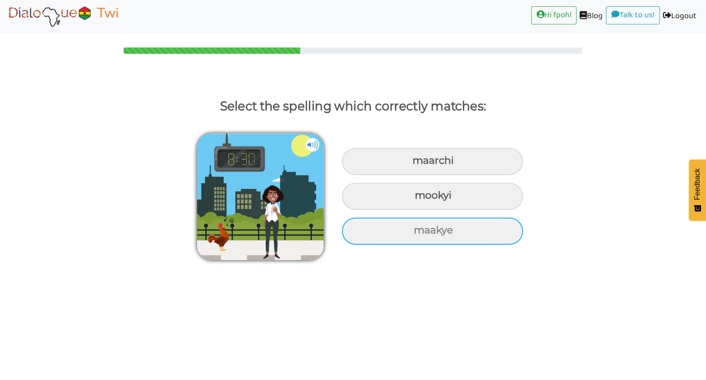
click at [449, 226] on div "maakye" at bounding box center [432, 231] width 181 height 27
click at [418, 228] on input "maakye" at bounding box center [415, 231] width 6 height 6
radio input "true"
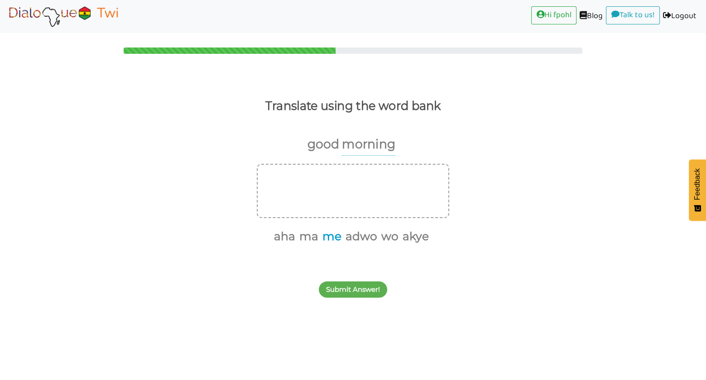
click at [335, 240] on button "me" at bounding box center [330, 236] width 22 height 17
click at [318, 236] on button "ma" at bounding box center [319, 236] width 22 height 17
click at [367, 237] on button "wo" at bounding box center [365, 236] width 20 height 17
click at [378, 237] on button "akye" at bounding box center [379, 236] width 29 height 17
click at [356, 290] on button "Submit Answer!" at bounding box center [353, 290] width 68 height 16
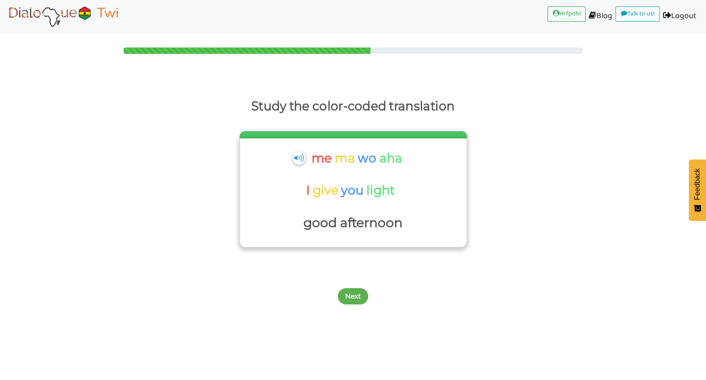
click at [364, 195] on p "you" at bounding box center [353, 191] width 25 height 22
click at [355, 295] on button "Next" at bounding box center [353, 296] width 30 height 16
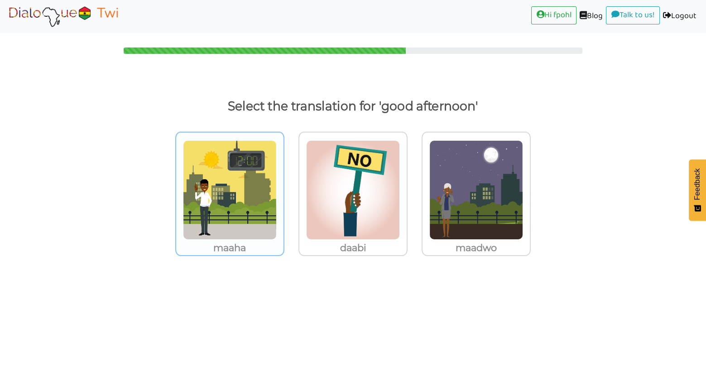
click at [251, 205] on img at bounding box center [230, 190] width 94 height 100
click at [284, 188] on input "maaha" at bounding box center [287, 184] width 7 height 7
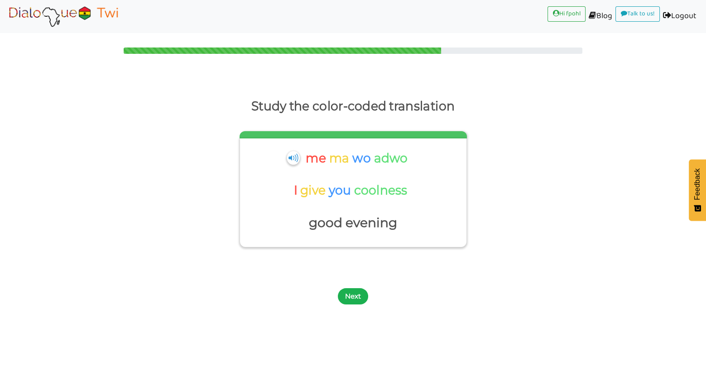
click at [357, 295] on button "Next" at bounding box center [353, 296] width 30 height 16
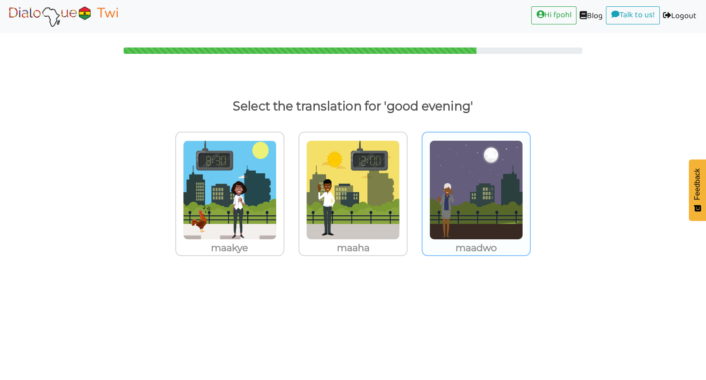
click at [467, 233] on img at bounding box center [476, 190] width 94 height 100
click at [530, 188] on input "maadwo" at bounding box center [533, 184] width 7 height 7
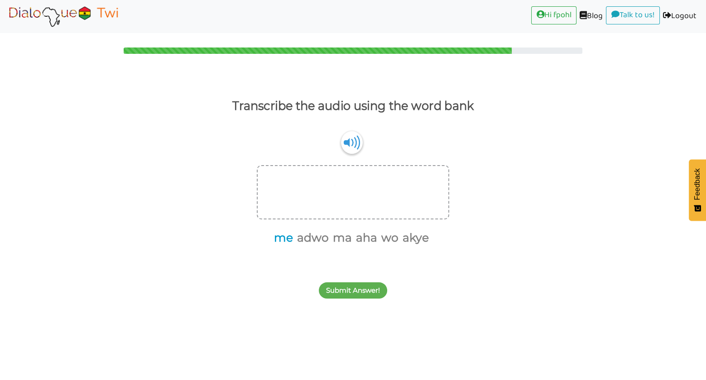
click at [284, 236] on button "me" at bounding box center [282, 238] width 22 height 17
click at [335, 238] on button "ma" at bounding box center [329, 238] width 22 height 17
click at [370, 240] on button "wo" at bounding box center [365, 238] width 20 height 17
click at [383, 239] on button "akye" at bounding box center [379, 238] width 29 height 17
click at [357, 291] on button "Submit Answer!" at bounding box center [353, 291] width 68 height 16
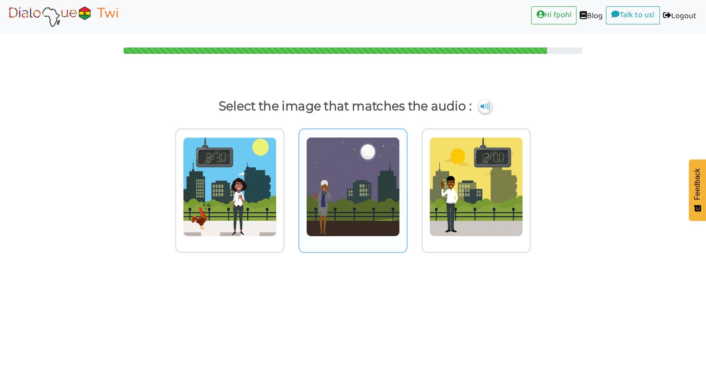
click at [364, 193] on img at bounding box center [353, 187] width 94 height 100
click at [407, 185] on input "radio" at bounding box center [410, 181] width 7 height 7
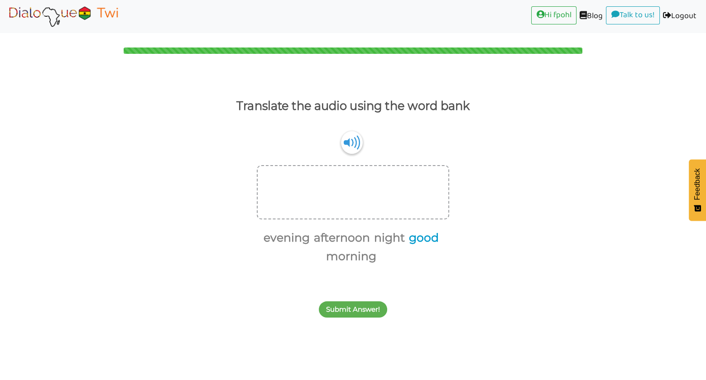
click at [427, 236] on button "good" at bounding box center [422, 238] width 33 height 17
click at [354, 236] on button "afternoon" at bounding box center [357, 238] width 59 height 17
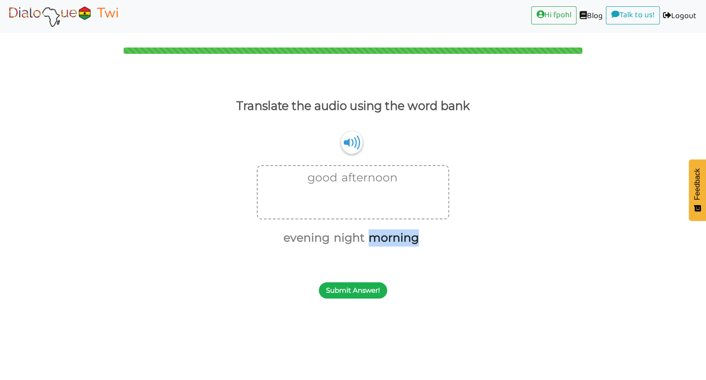
click at [363, 297] on button "Submit Answer!" at bounding box center [353, 291] width 68 height 16
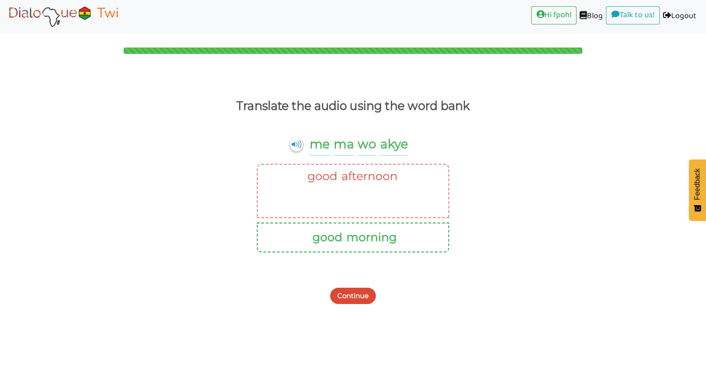
click at [355, 295] on button "Continue" at bounding box center [353, 296] width 46 height 16
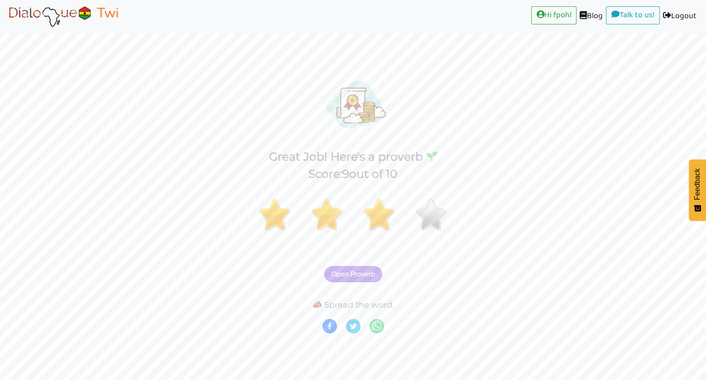
click at [357, 273] on span "Open Proverb" at bounding box center [353, 274] width 43 height 8
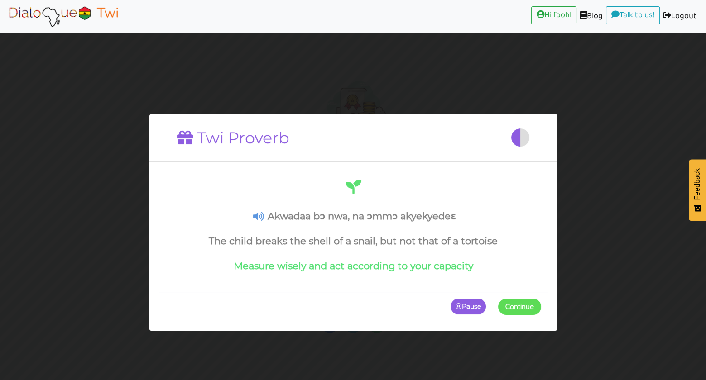
click at [360, 261] on h4 "Measure wisely and act according to your capacity" at bounding box center [353, 265] width 376 height 11
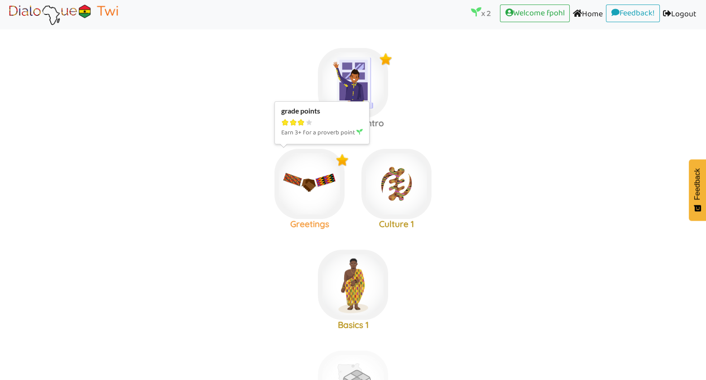
click at [299, 181] on img at bounding box center [309, 184] width 70 height 70
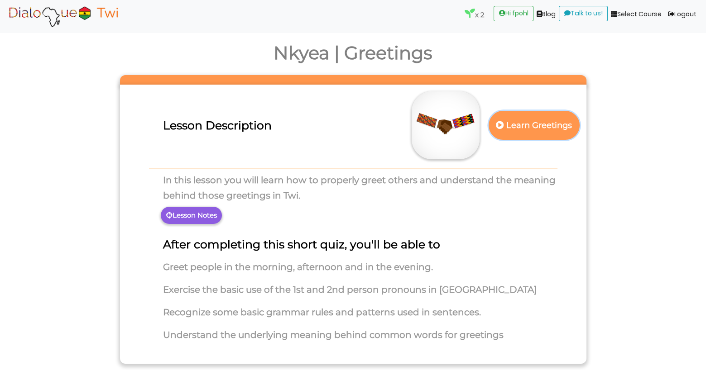
click at [556, 124] on p "Learn Greetings" at bounding box center [534, 126] width 80 height 22
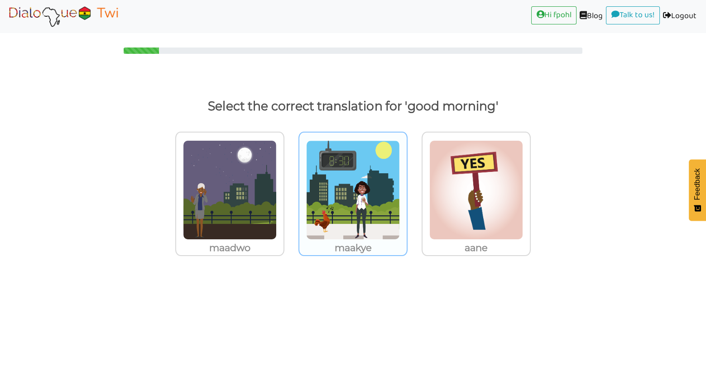
click at [350, 187] on img at bounding box center [353, 190] width 94 height 100
click at [407, 187] on input "maakye" at bounding box center [410, 184] width 7 height 7
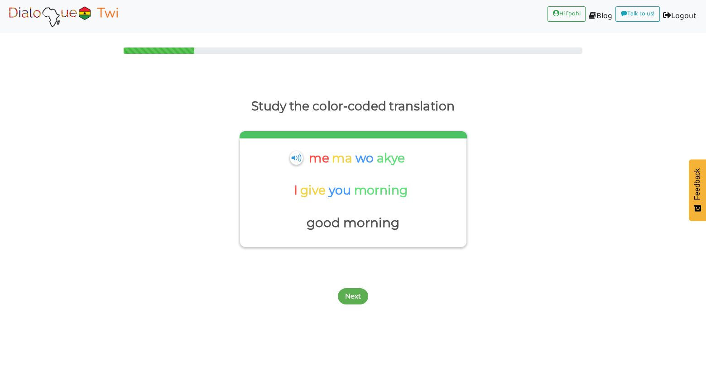
click at [350, 187] on p "you" at bounding box center [340, 191] width 25 height 22
click at [352, 297] on button "Next" at bounding box center [353, 296] width 30 height 16
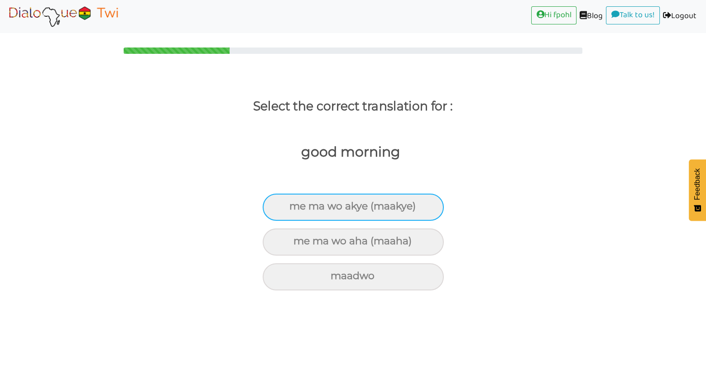
click at [346, 200] on div "me ma wo akye (maakye)" at bounding box center [353, 207] width 181 height 27
click at [296, 204] on input "me ma wo akye (maakye)" at bounding box center [293, 207] width 6 height 6
radio input "true"
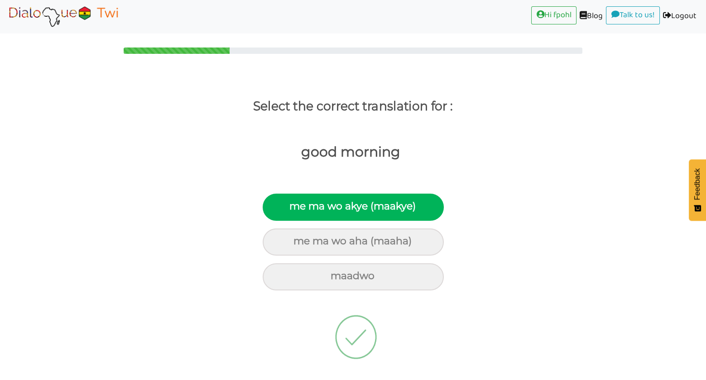
click at [358, 351] on img at bounding box center [355, 337] width 85 height 91
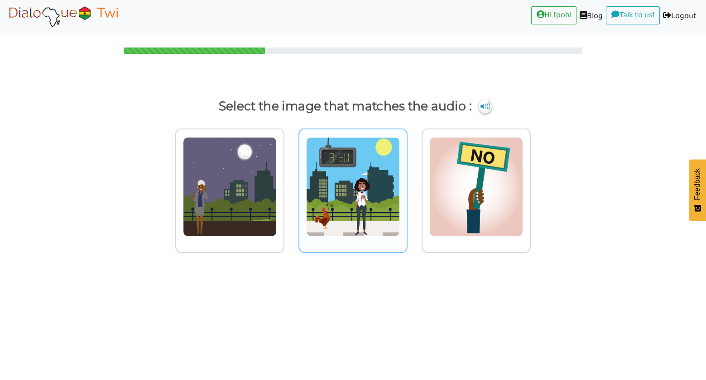
click at [362, 165] on img at bounding box center [353, 187] width 94 height 100
click at [407, 178] on input "radio" at bounding box center [410, 181] width 7 height 7
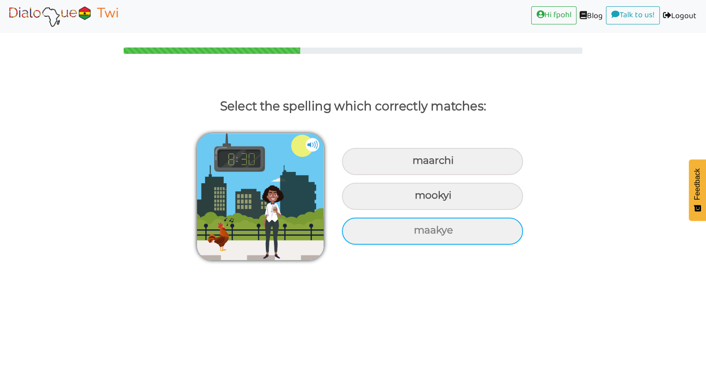
click at [435, 229] on div "maakye" at bounding box center [432, 231] width 181 height 27
click at [418, 229] on input "maakye" at bounding box center [415, 231] width 6 height 6
radio input "true"
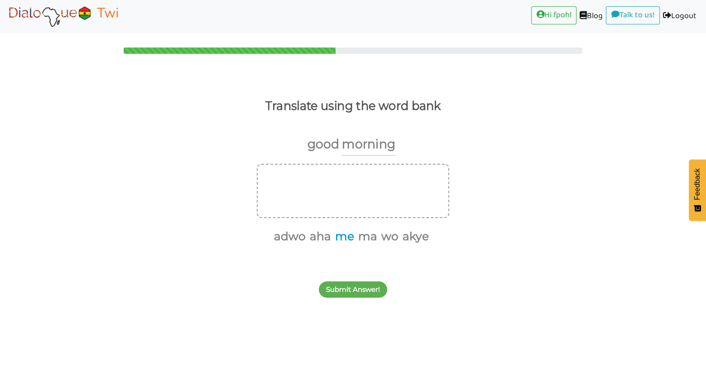
click at [349, 236] on button "me" at bounding box center [343, 236] width 22 height 17
click at [358, 237] on button "ma" at bounding box center [354, 236] width 22 height 17
click at [366, 237] on button "wo" at bounding box center [365, 236] width 20 height 17
click at [384, 238] on button "akye" at bounding box center [379, 236] width 29 height 17
click at [365, 288] on button "Submit Answer!" at bounding box center [353, 290] width 68 height 16
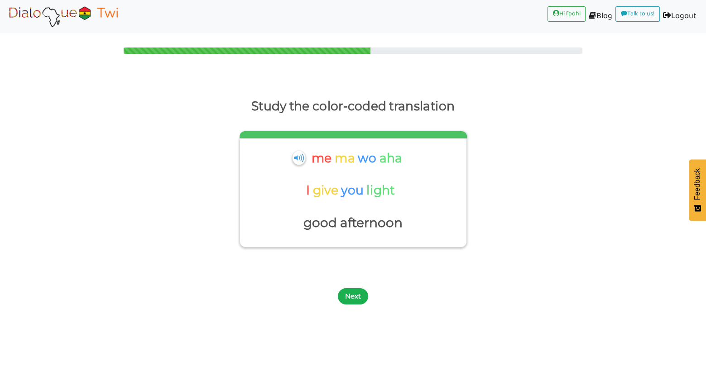
click at [356, 296] on button "Next" at bounding box center [353, 296] width 30 height 16
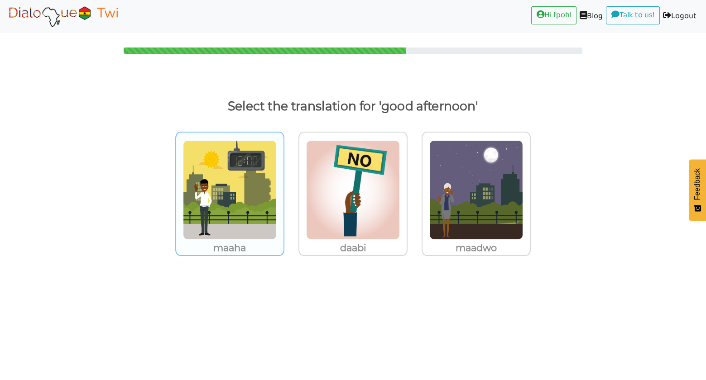
click at [244, 206] on img at bounding box center [230, 190] width 94 height 100
click at [284, 188] on input "maaha" at bounding box center [287, 184] width 7 height 7
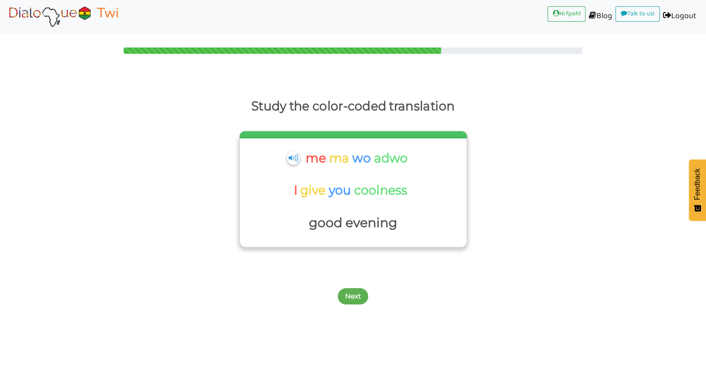
click at [361, 158] on p "wo" at bounding box center [363, 159] width 22 height 22
click at [357, 298] on button "Next" at bounding box center [353, 296] width 30 height 16
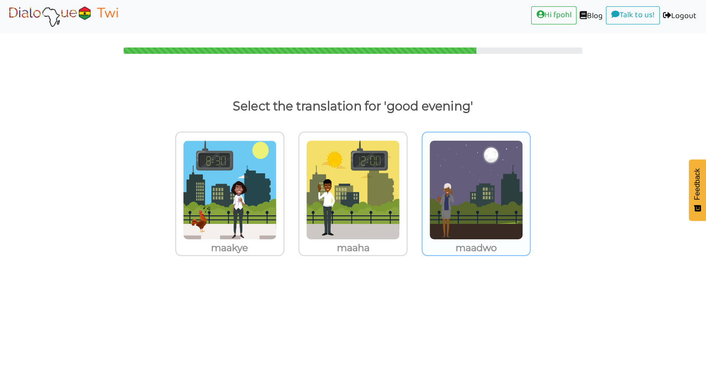
click at [474, 190] on img at bounding box center [476, 190] width 94 height 100
click at [530, 188] on input "maadwo" at bounding box center [533, 184] width 7 height 7
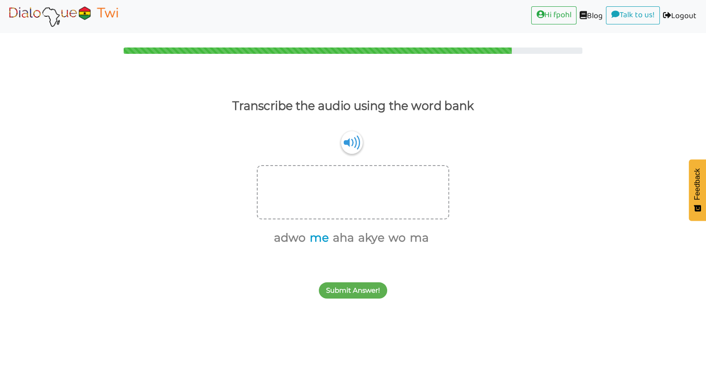
click at [320, 239] on button "me" at bounding box center [318, 238] width 22 height 17
click at [409, 237] on button "ma" at bounding box center [406, 238] width 22 height 17
click at [398, 239] on button "wo" at bounding box center [395, 238] width 20 height 17
click at [380, 236] on button "akye" at bounding box center [379, 238] width 29 height 17
click at [359, 291] on button "Submit Answer!" at bounding box center [353, 291] width 68 height 16
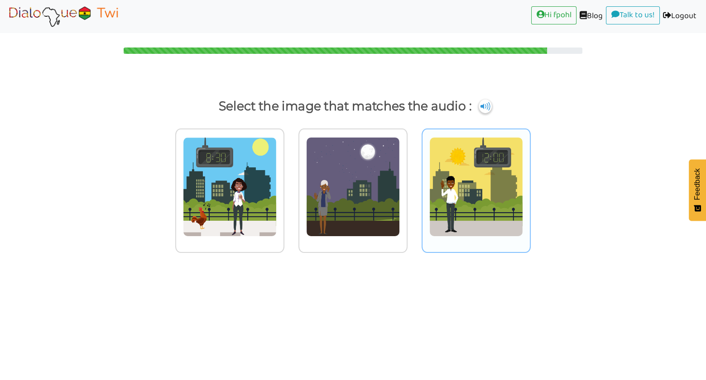
click at [482, 192] on img at bounding box center [476, 187] width 94 height 100
click at [530, 185] on input "radio" at bounding box center [533, 181] width 7 height 7
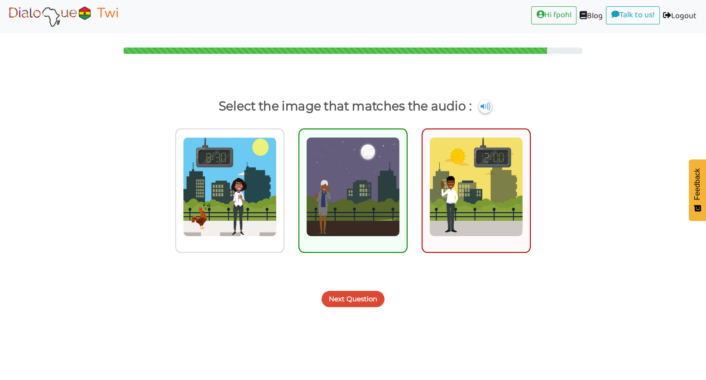
click at [351, 302] on button "Next Question" at bounding box center [353, 299] width 63 height 16
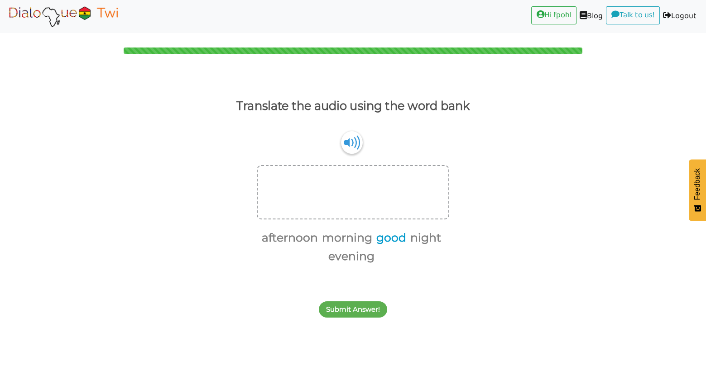
click at [388, 238] on button "good" at bounding box center [389, 238] width 33 height 17
click at [353, 236] on button "morning" at bounding box center [362, 238] width 53 height 17
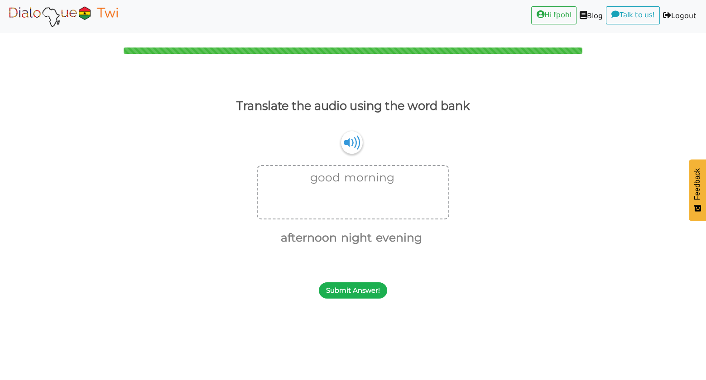
click at [350, 285] on button "Submit Answer!" at bounding box center [353, 291] width 68 height 16
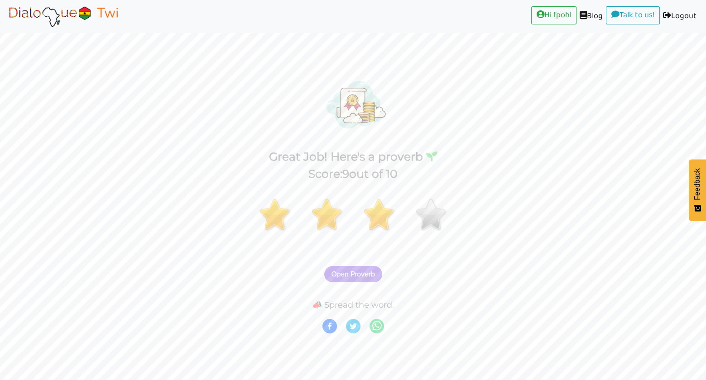
click at [363, 274] on span "Open Proverb" at bounding box center [353, 274] width 43 height 8
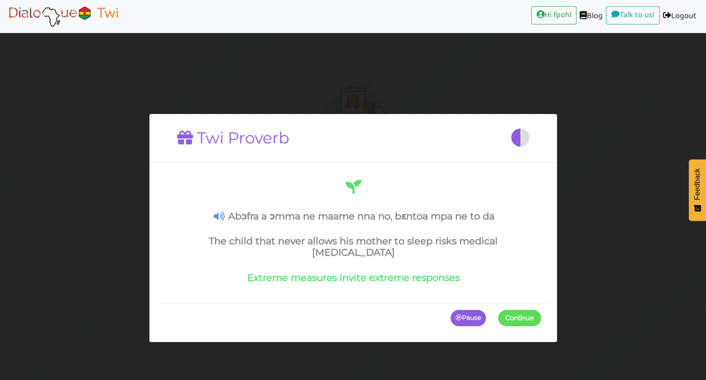
click at [298, 217] on h4 "Abɔfra a ɔmma ne maame nna no, bɛntoa mpa ne to da" at bounding box center [353, 216] width 376 height 11
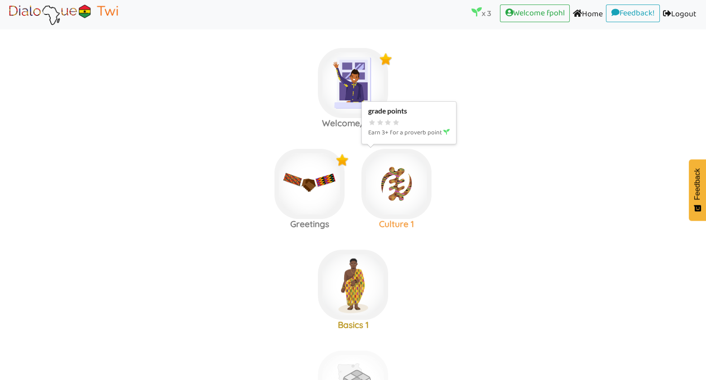
click at [402, 189] on img at bounding box center [396, 184] width 70 height 70
